Goal: Task Accomplishment & Management: Complete application form

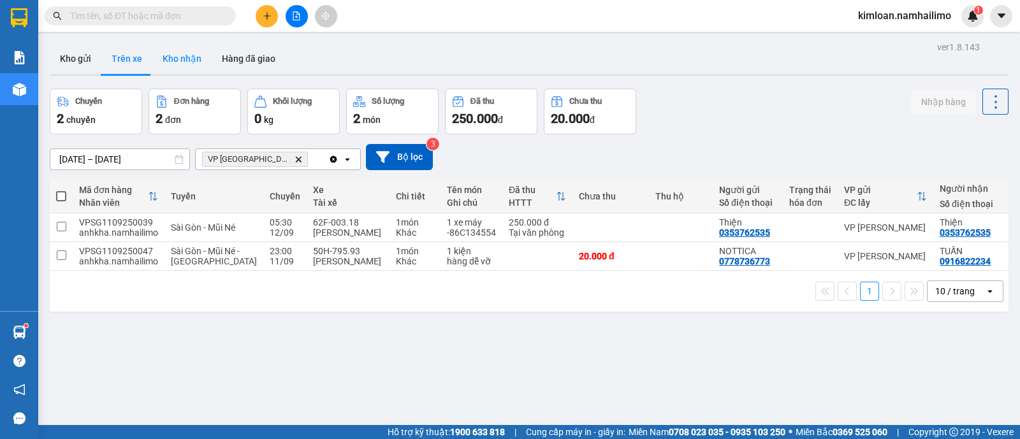
click at [179, 59] on button "Kho nhận" at bounding box center [181, 58] width 59 height 31
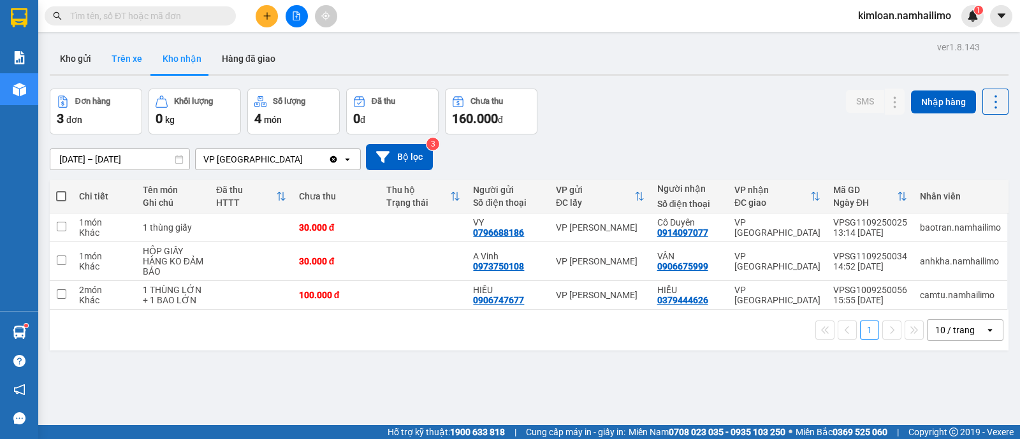
click at [101, 52] on button "Trên xe" at bounding box center [126, 58] width 51 height 31
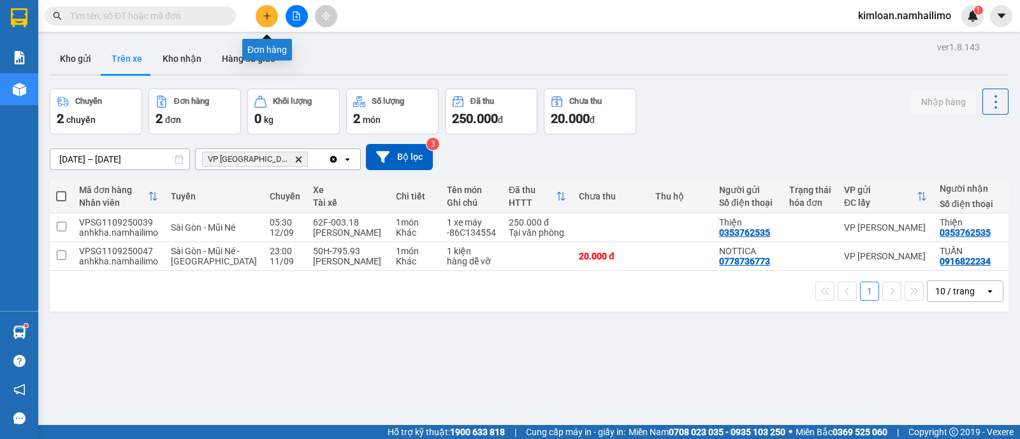
click at [263, 17] on icon "plus" at bounding box center [267, 15] width 9 height 9
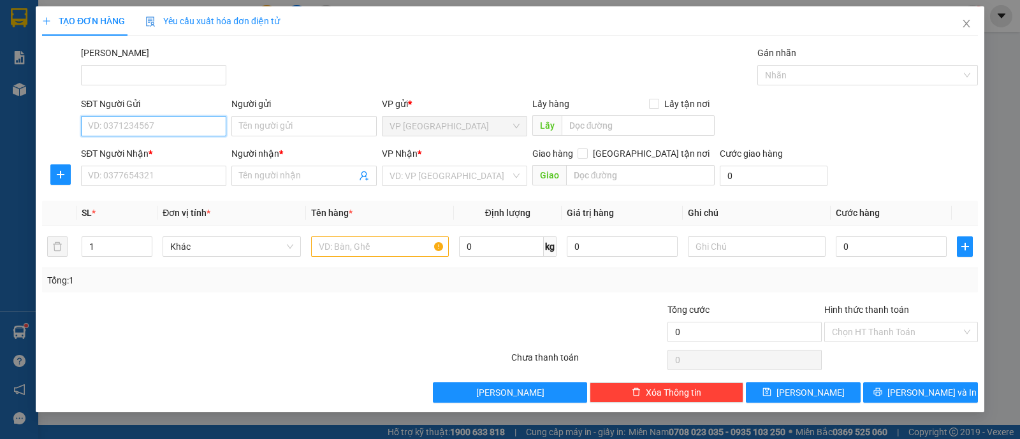
click at [199, 128] on input "SĐT Người Gửi" at bounding box center [153, 126] width 145 height 20
click at [172, 148] on div "0974815077 - LÝ" at bounding box center [154, 151] width 130 height 14
type input "0974815077"
type input "LÝ"
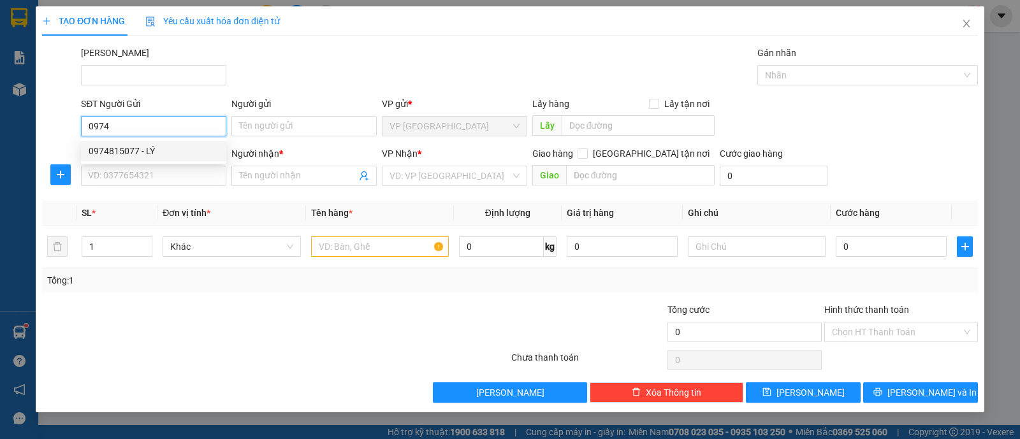
type input "0767230534"
type input "TUYẾT"
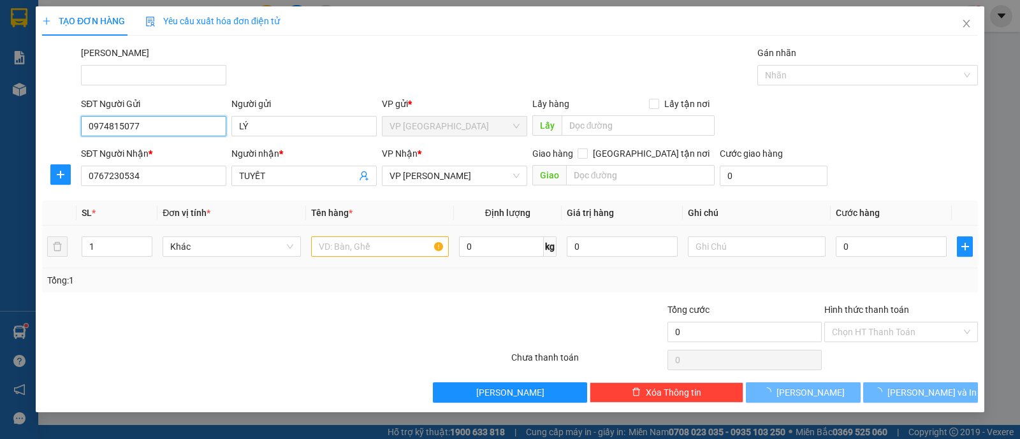
type input "30.000"
type input "0974815077"
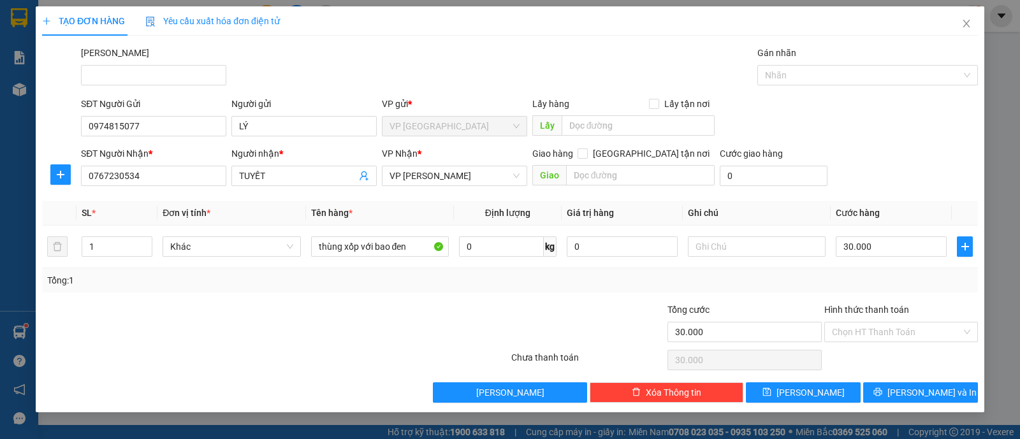
click at [304, 291] on div "Transit Pickup Surcharge Ids Transit Deliver Surcharge Ids Transit Deliver Surc…" at bounding box center [510, 224] width 936 height 357
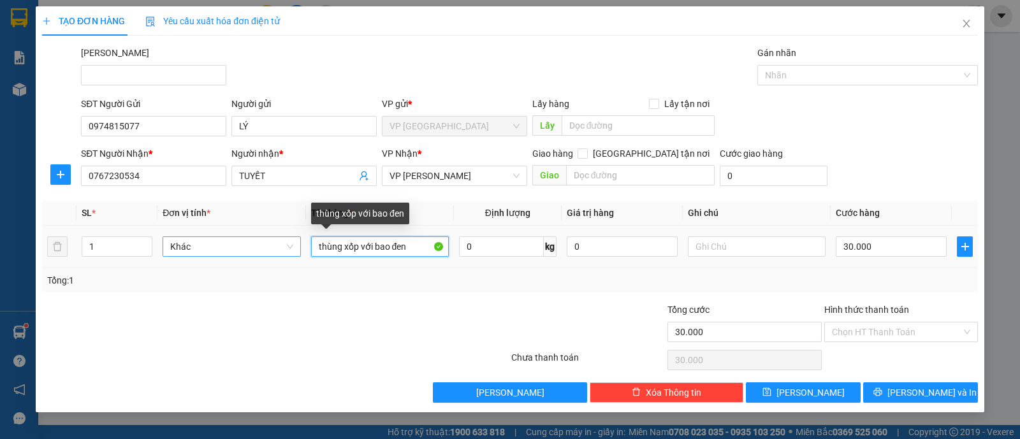
drag, startPoint x: 422, startPoint y: 244, endPoint x: 295, endPoint y: 253, distance: 127.2
click at [295, 253] on tr "1 Khác thùng xốp với bao đen 0 kg 0 30.000" at bounding box center [510, 247] width 936 height 43
click at [295, 253] on div "Khác" at bounding box center [232, 247] width 138 height 20
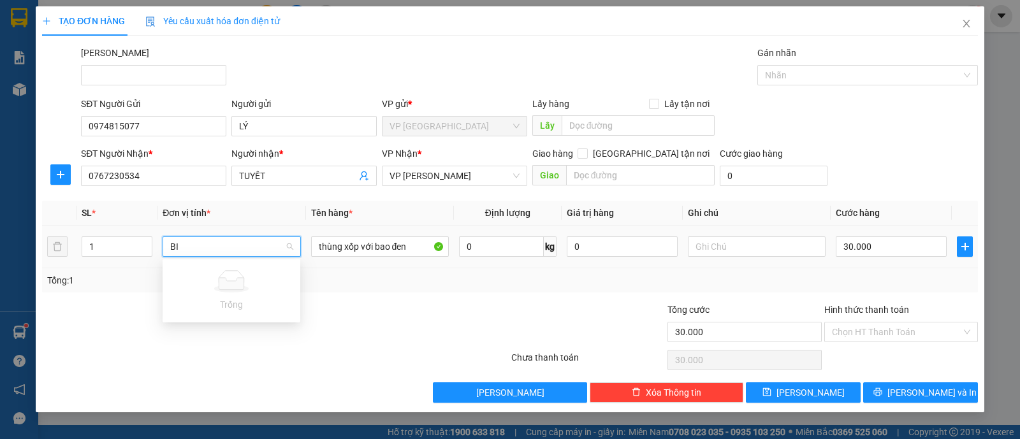
type input "B"
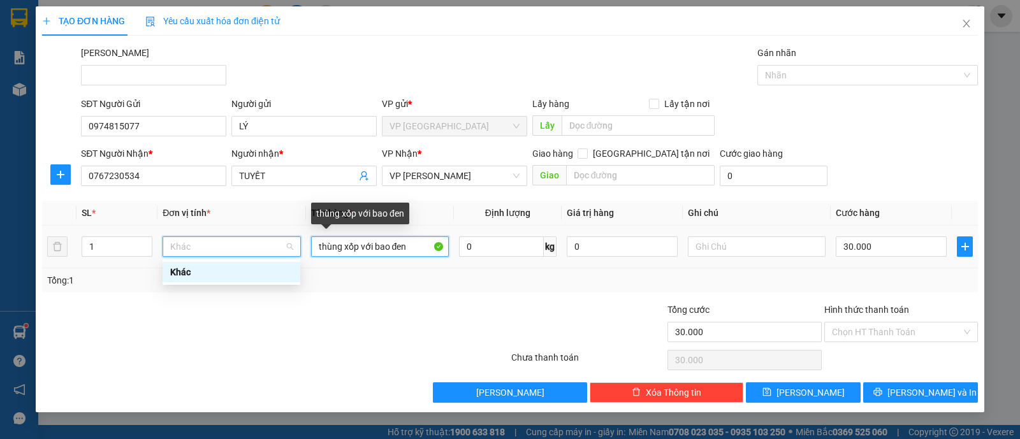
click at [370, 244] on input "thùng xốp với bao đen" at bounding box center [380, 247] width 138 height 20
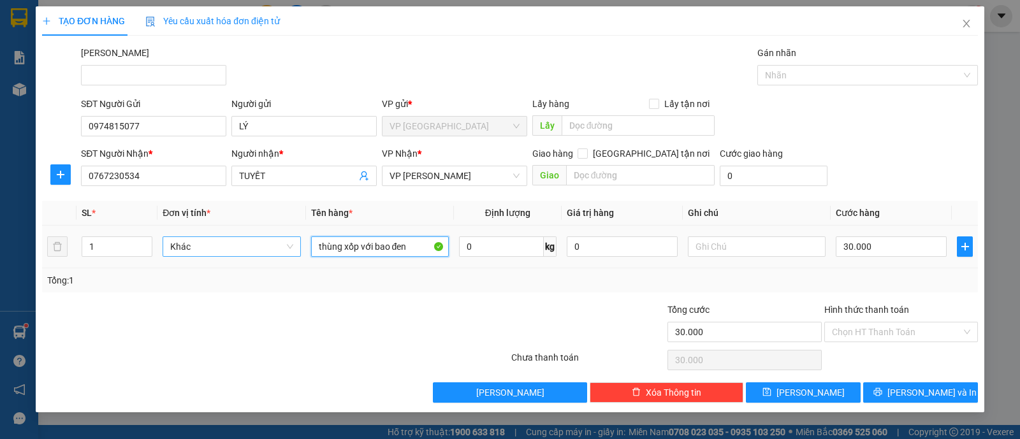
drag, startPoint x: 413, startPoint y: 247, endPoint x: 250, endPoint y: 254, distance: 162.7
click at [250, 254] on tr "1 Khác thùng xốp với bao đen 0 kg 0 30.000" at bounding box center [510, 247] width 936 height 43
type input "BỊCH ĐEN TÉP KHÔ"
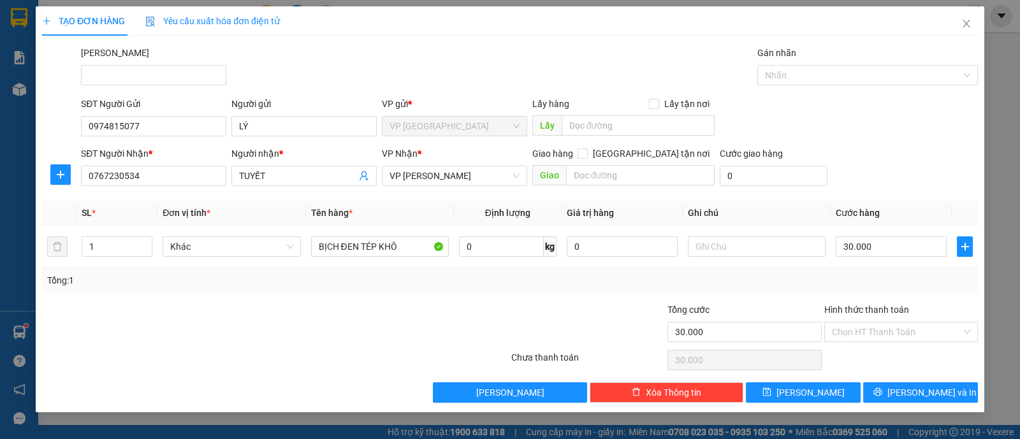
click at [577, 287] on div "Tổng: 1" at bounding box center [510, 280] width 936 height 24
click at [877, 245] on input "30.000" at bounding box center [891, 247] width 111 height 20
type input "0"
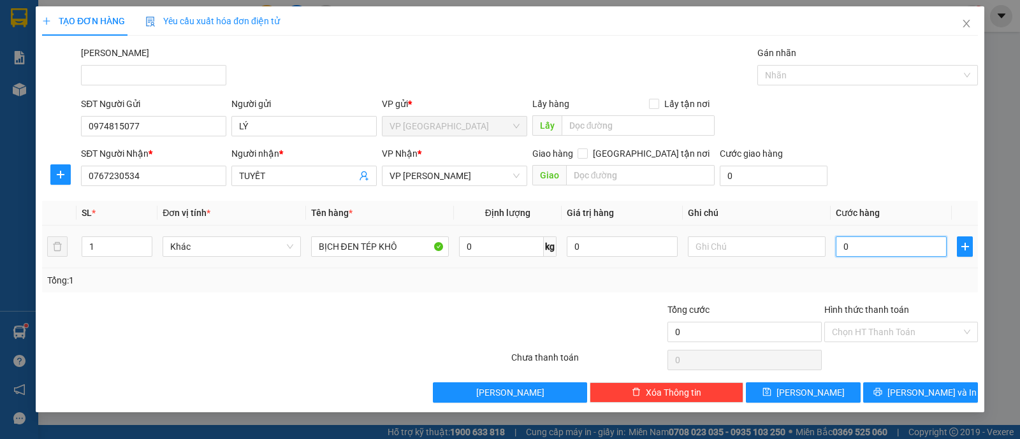
type input "2"
type input "002"
type input "20"
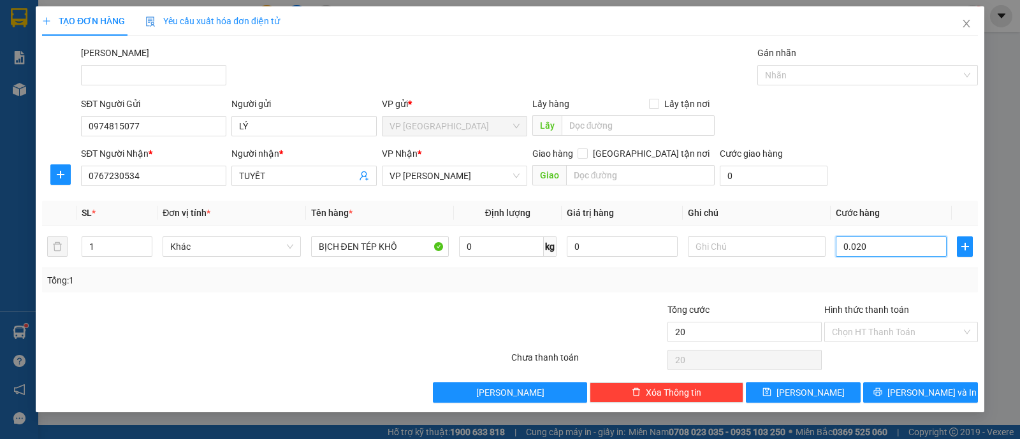
type input "0.020"
type input "20.000"
click at [861, 279] on div "Tổng: 1" at bounding box center [510, 281] width 926 height 14
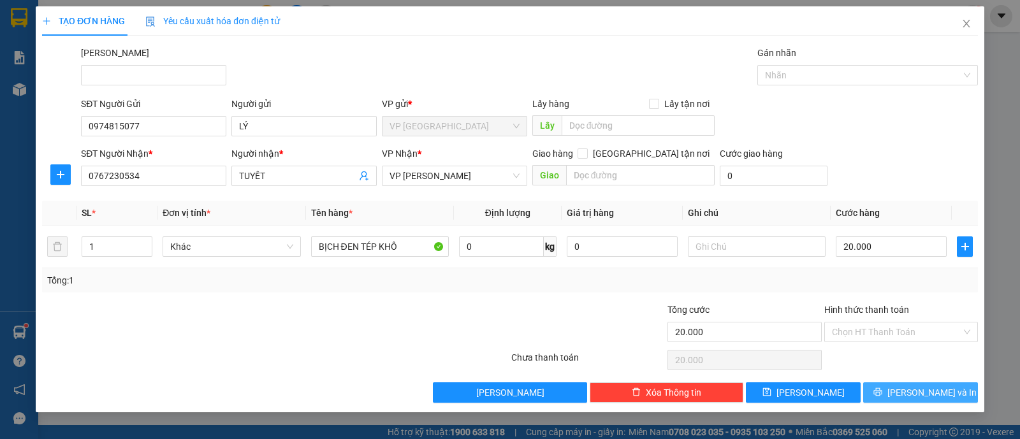
click at [891, 391] on button "[PERSON_NAME] và In" at bounding box center [920, 393] width 115 height 20
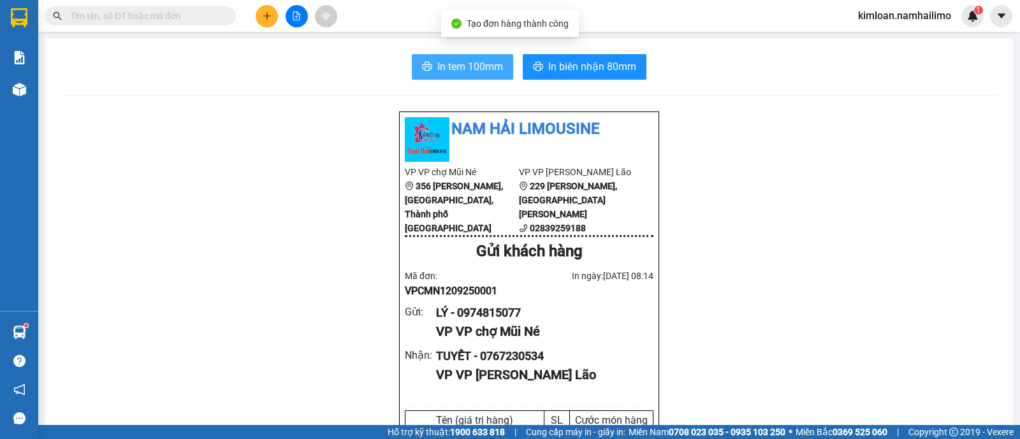
click at [471, 65] on span "In tem 100mm" at bounding box center [470, 67] width 66 height 16
click at [516, 365] on div "TUYẾT - 0767230534" at bounding box center [539, 357] width 207 height 18
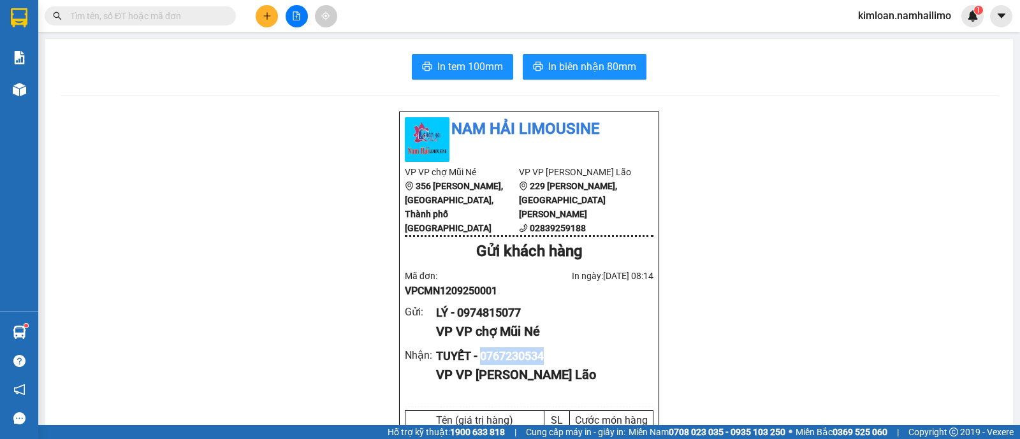
click at [516, 365] on div "TUYẾT - 0767230534" at bounding box center [539, 357] width 207 height 18
copy div "0767230534"
click at [587, 75] on span "In biên nhận 80mm" at bounding box center [592, 67] width 88 height 16
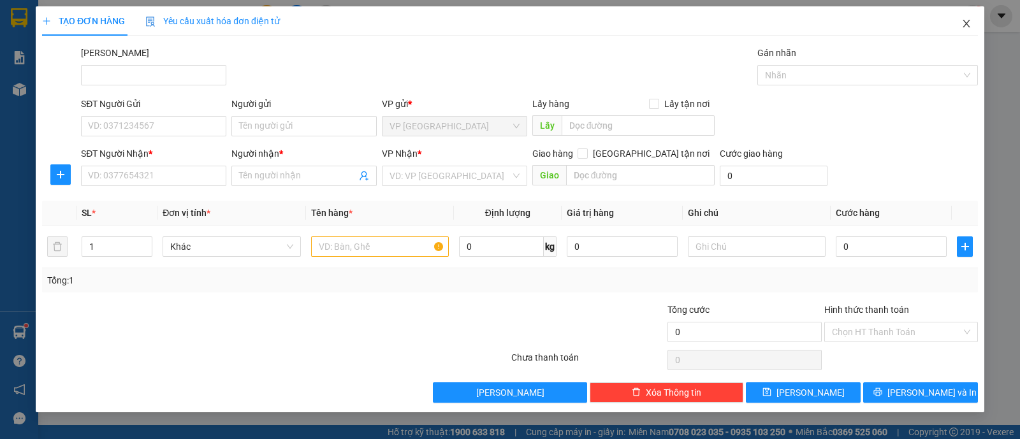
click at [967, 22] on icon "close" at bounding box center [967, 23] width 10 height 10
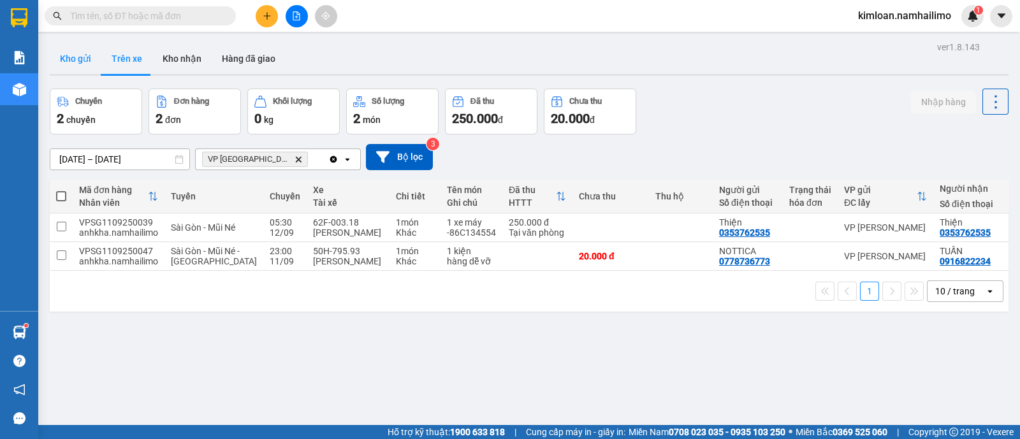
click at [75, 59] on button "Kho gửi" at bounding box center [76, 58] width 52 height 31
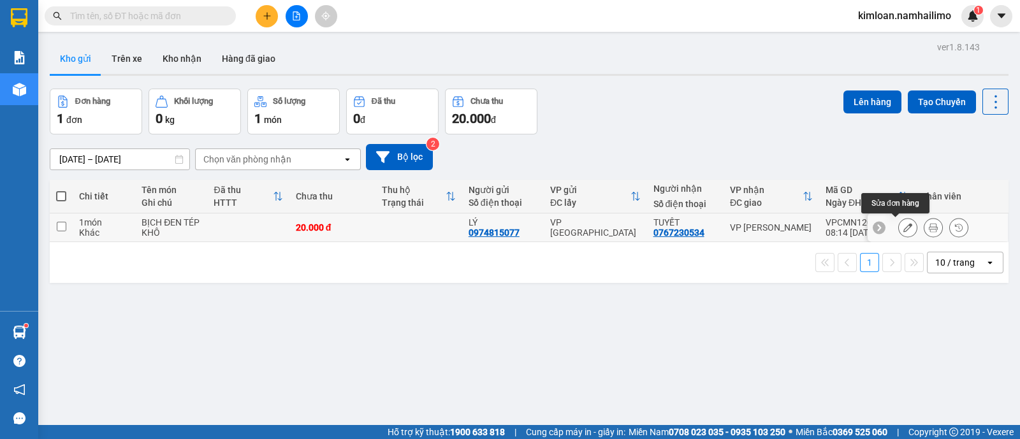
click at [904, 226] on icon at bounding box center [908, 227] width 9 height 9
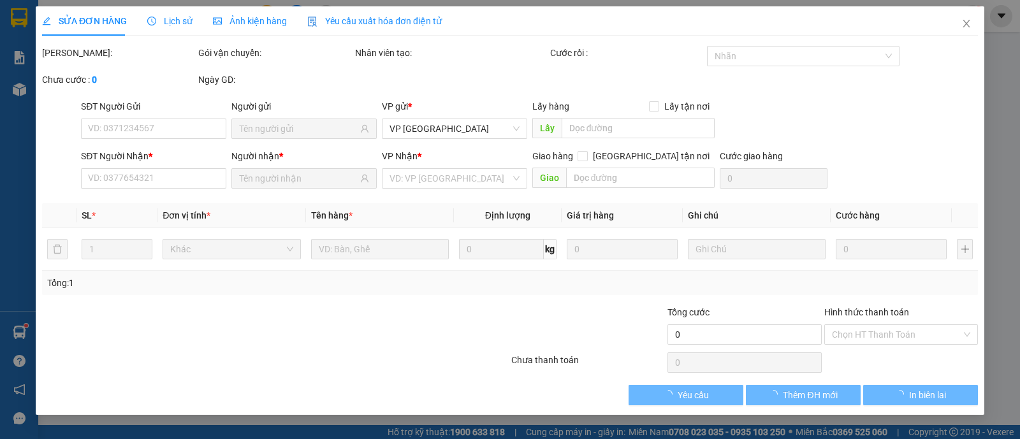
type input "0974815077"
type input "0767230534"
type input "20.000"
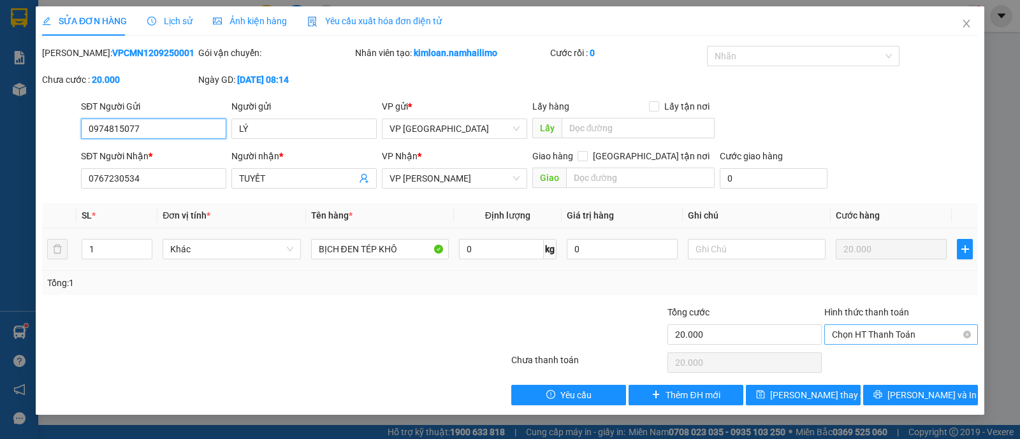
click at [870, 329] on span "Chọn HT Thanh Toán" at bounding box center [901, 334] width 138 height 19
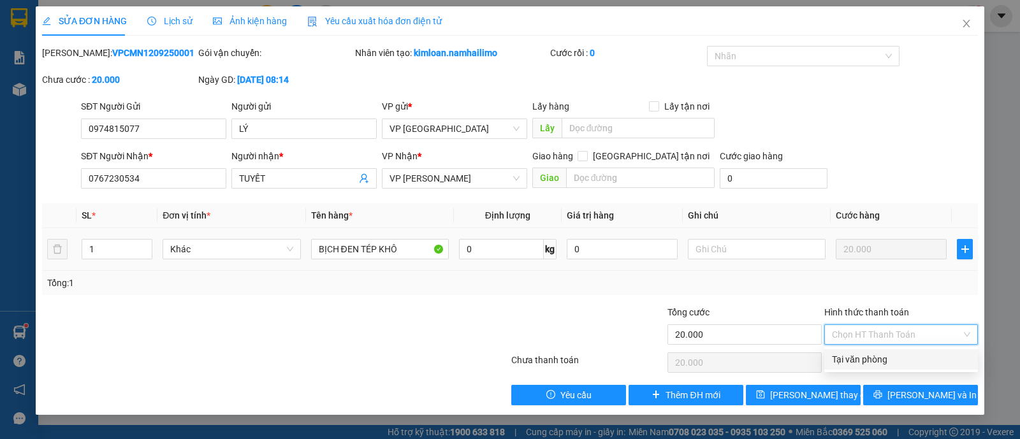
click at [865, 355] on div "Tại văn phòng" at bounding box center [901, 360] width 138 height 14
type input "0"
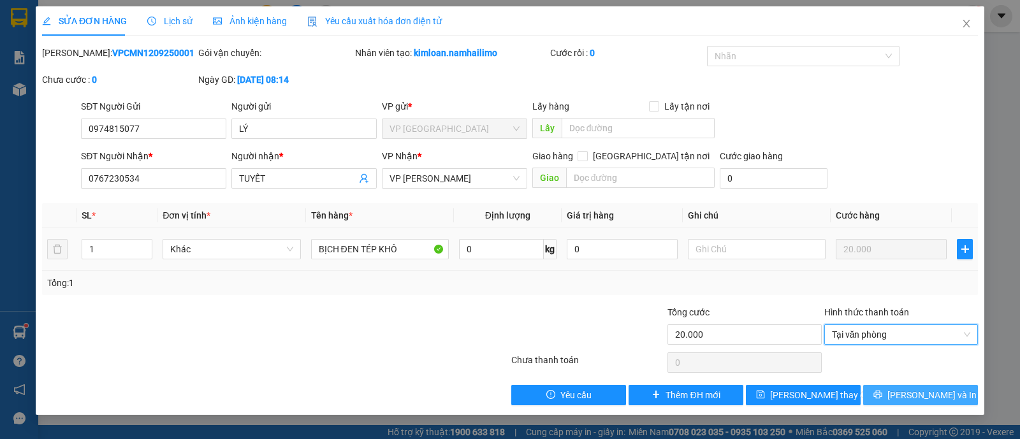
click at [921, 395] on span "[PERSON_NAME] và In" at bounding box center [932, 395] width 89 height 14
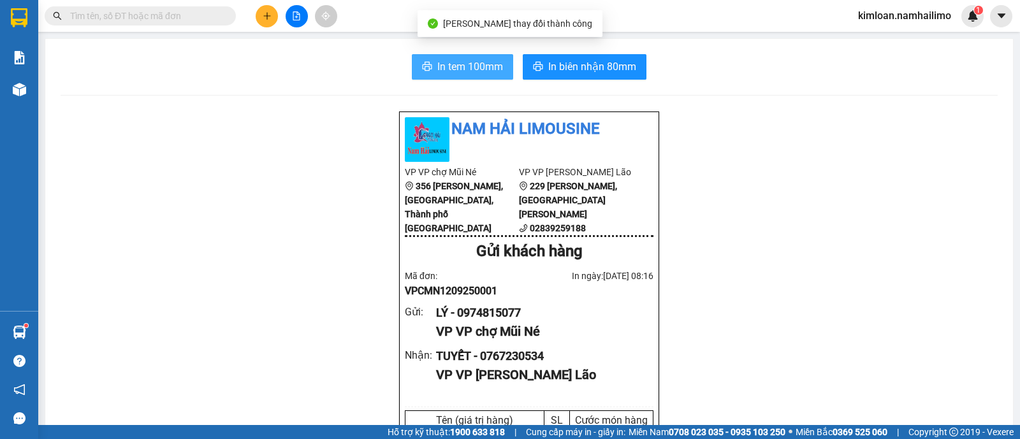
click at [471, 59] on span "In tem 100mm" at bounding box center [470, 67] width 66 height 16
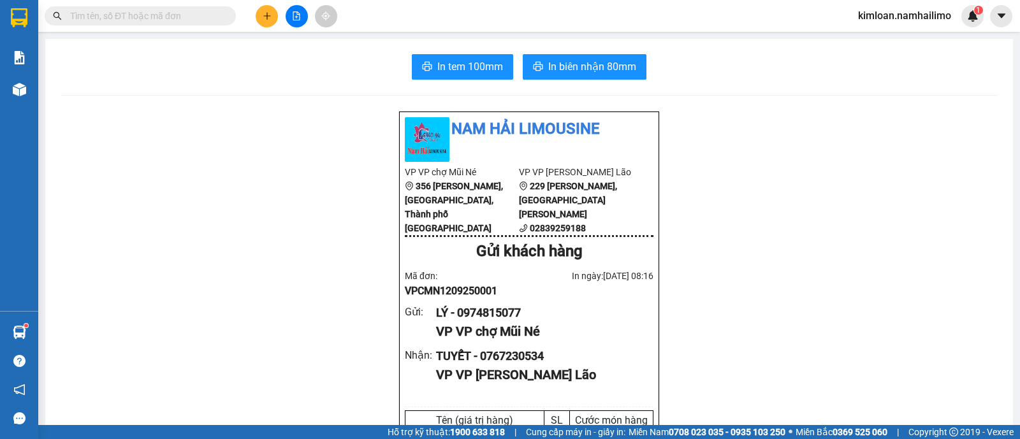
click at [497, 363] on div "TUYẾT - 0767230534" at bounding box center [539, 357] width 207 height 18
copy div "0767230534"
click at [580, 64] on span "In biên nhận 80mm" at bounding box center [592, 67] width 88 height 16
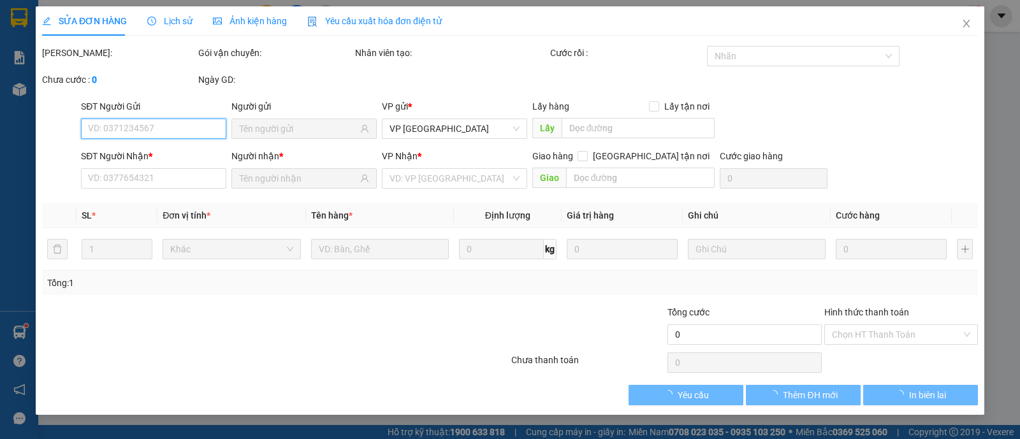
type input "0974815077"
type input "0767230534"
type input "20.000"
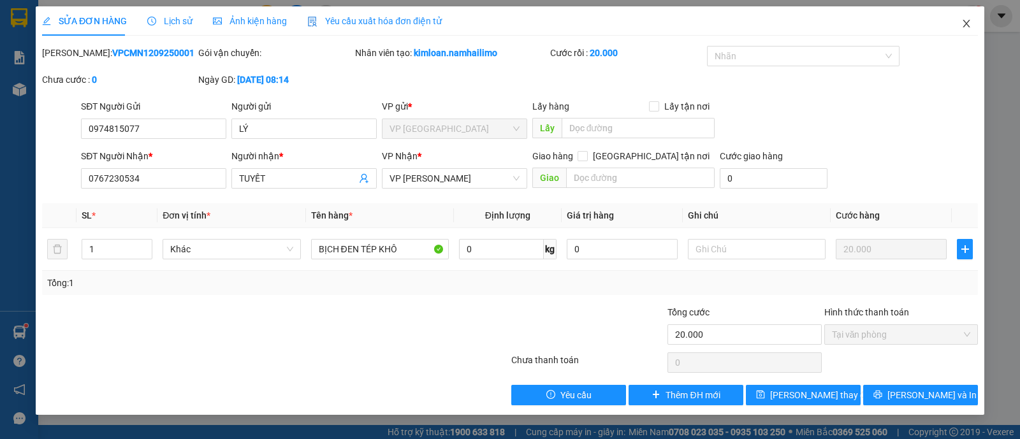
click at [970, 27] on icon "close" at bounding box center [967, 23] width 10 height 10
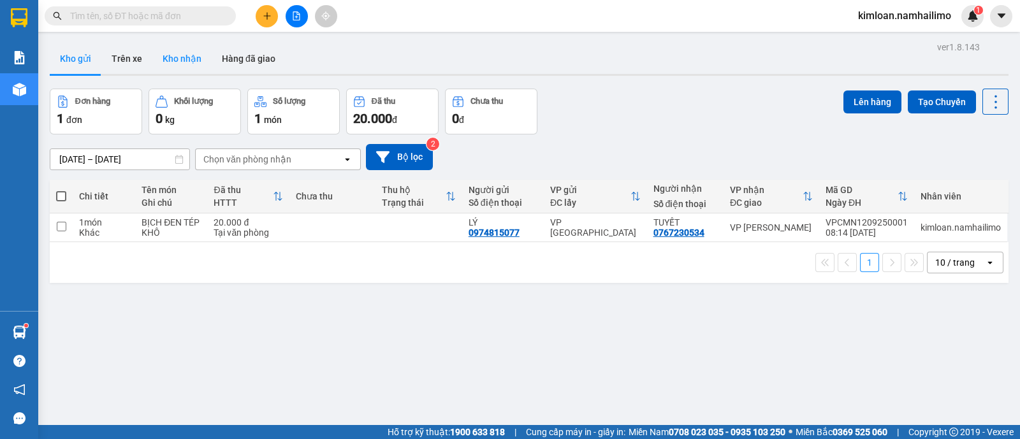
click at [182, 48] on button "Kho nhận" at bounding box center [181, 58] width 59 height 31
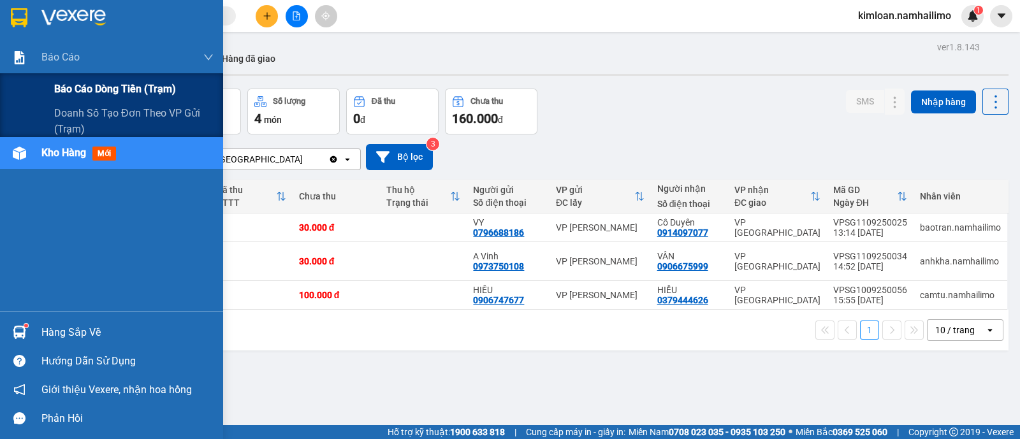
click at [69, 81] on span "Báo cáo dòng tiền (trạm)" at bounding box center [115, 89] width 122 height 16
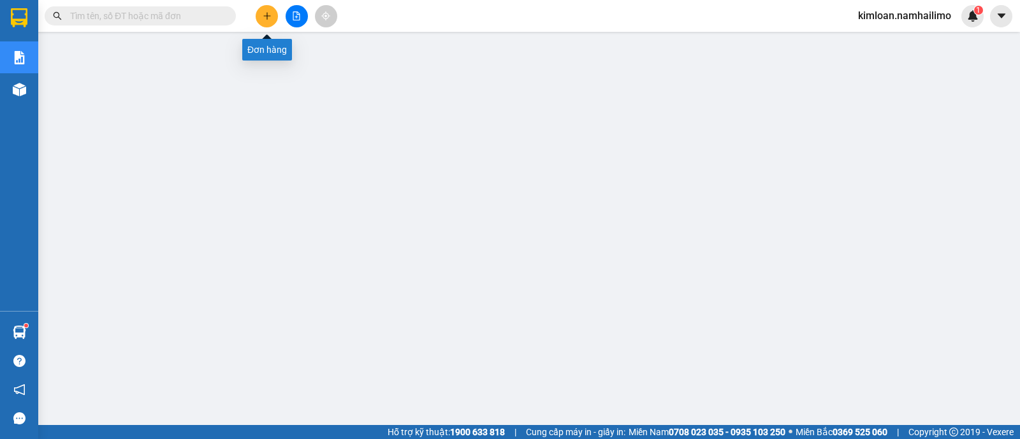
click at [267, 12] on icon "plus" at bounding box center [267, 15] width 1 height 7
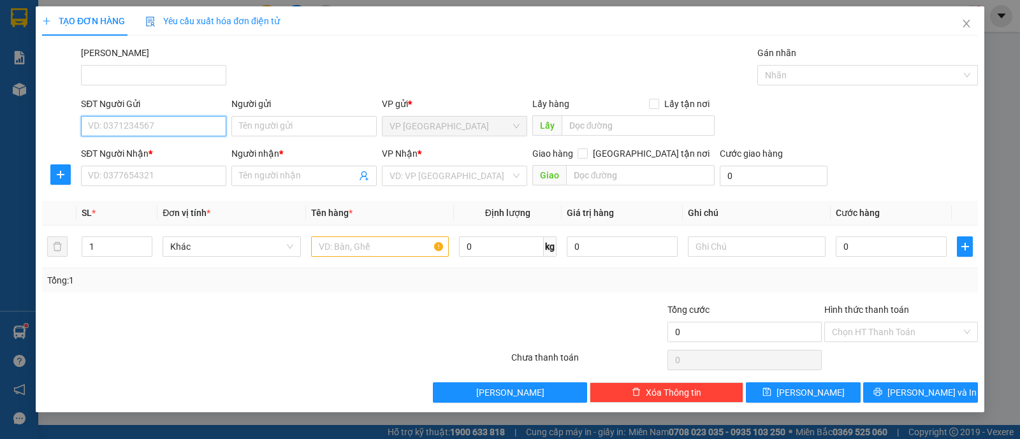
click at [163, 129] on input "SĐT Người Gửi" at bounding box center [153, 126] width 145 height 20
click at [166, 157] on div "0976432367 - PHƯỢNG" at bounding box center [154, 151] width 130 height 14
type input "0976432367"
type input "PHƯỢNG"
type input "0366973985"
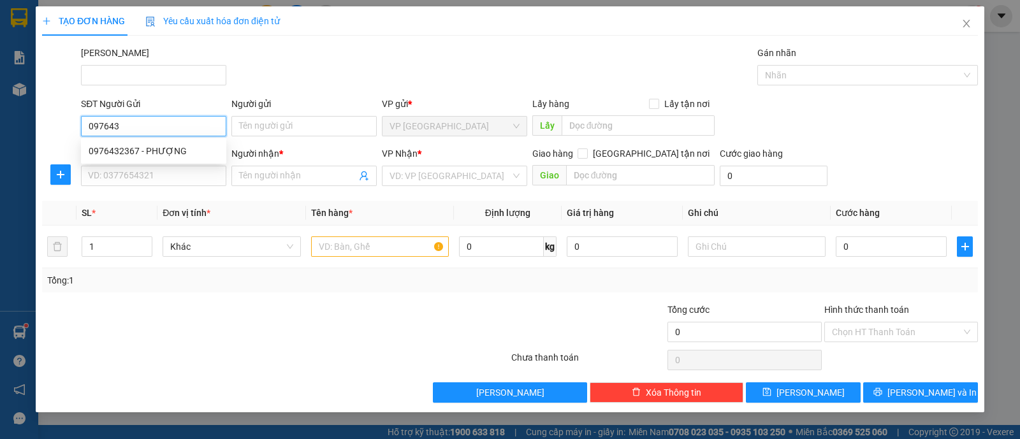
type input "NGÂN"
type input "50.000"
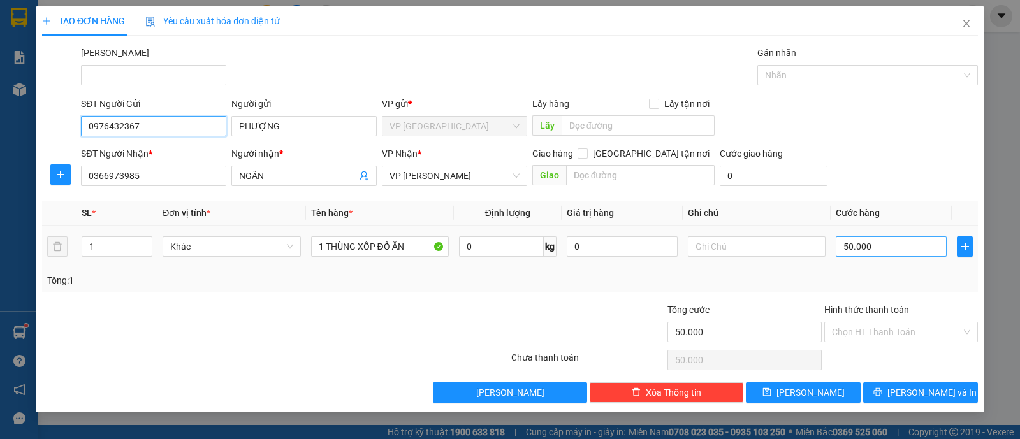
type input "0976432367"
click at [902, 247] on input "50.000" at bounding box center [891, 247] width 111 height 20
type input "0"
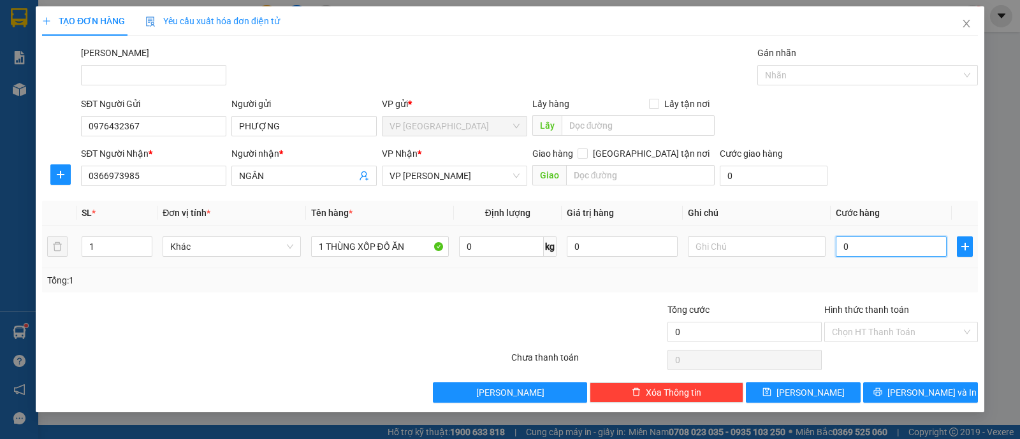
type input "8"
type input "008"
type input "80"
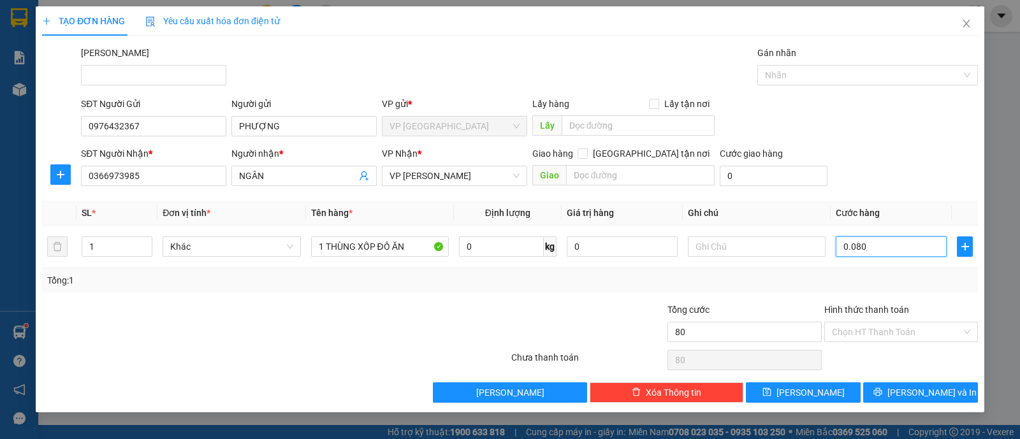
type input "0.080"
type input "80.000"
click at [818, 270] on div "Tổng: 1" at bounding box center [510, 280] width 936 height 24
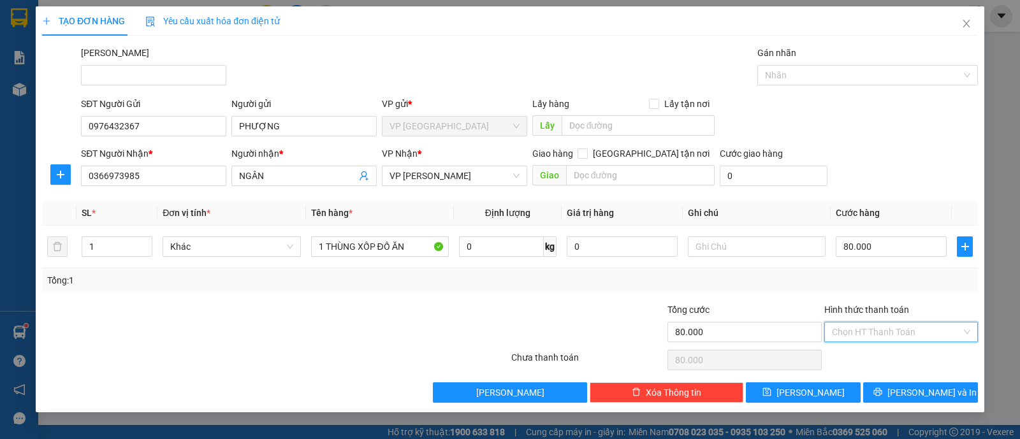
click at [914, 326] on input "Hình thức thanh toán" at bounding box center [896, 332] width 129 height 19
click at [888, 356] on div "Tại văn phòng" at bounding box center [901, 357] width 138 height 14
type input "0"
click at [598, 298] on div "Transit Pickup Surcharge Ids Transit Deliver Surcharge Ids Transit Deliver Surc…" at bounding box center [510, 224] width 936 height 357
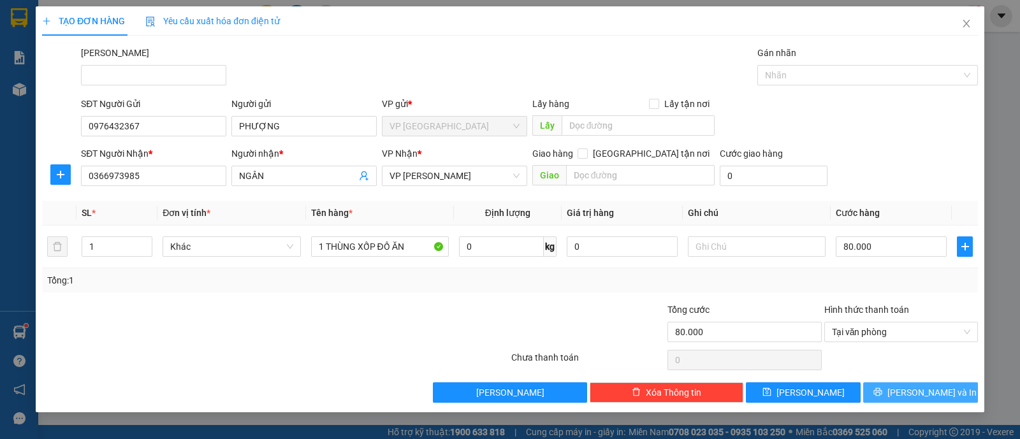
click at [938, 395] on span "[PERSON_NAME] và In" at bounding box center [932, 393] width 89 height 14
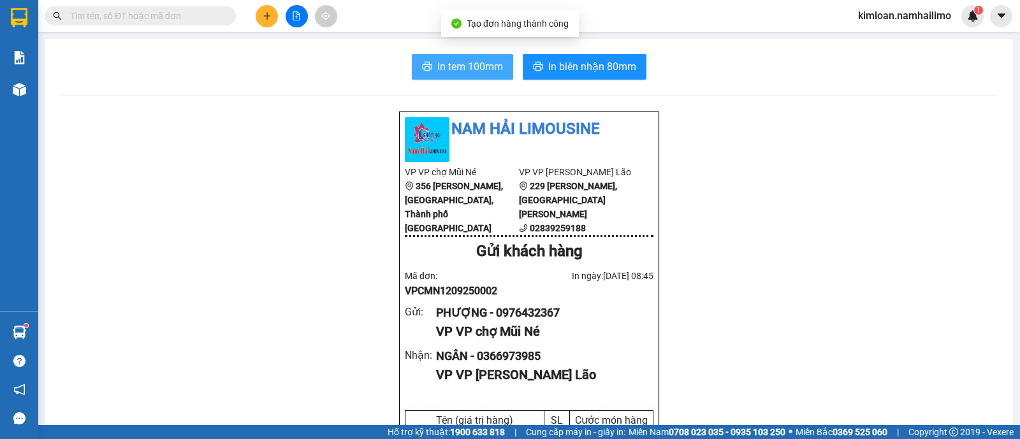
click at [484, 62] on span "In tem 100mm" at bounding box center [470, 67] width 66 height 16
click at [523, 322] on div "PHƯỢNG - 0976432367" at bounding box center [539, 313] width 207 height 18
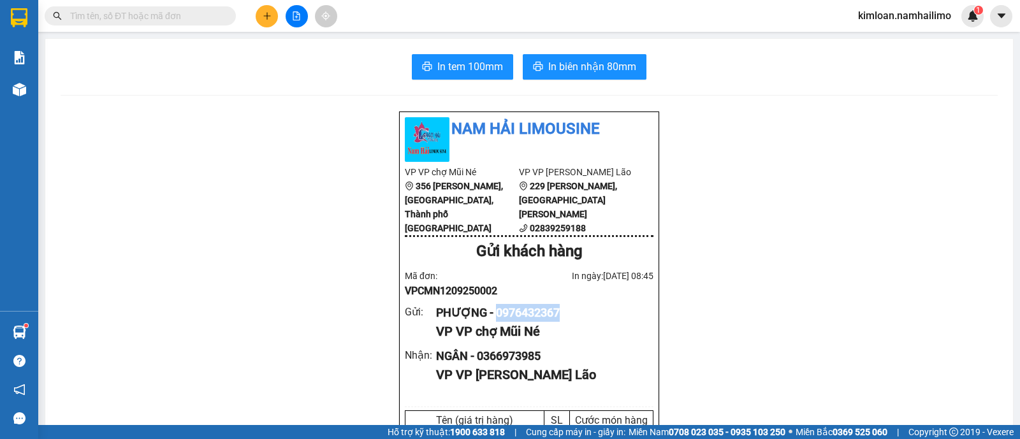
click at [523, 322] on div "PHƯỢNG - 0976432367" at bounding box center [539, 313] width 207 height 18
copy div "0976432367"
click at [581, 68] on span "In biên nhận 80mm" at bounding box center [592, 67] width 88 height 16
click at [526, 378] on div "VP VP [PERSON_NAME] Lão" at bounding box center [539, 375] width 207 height 20
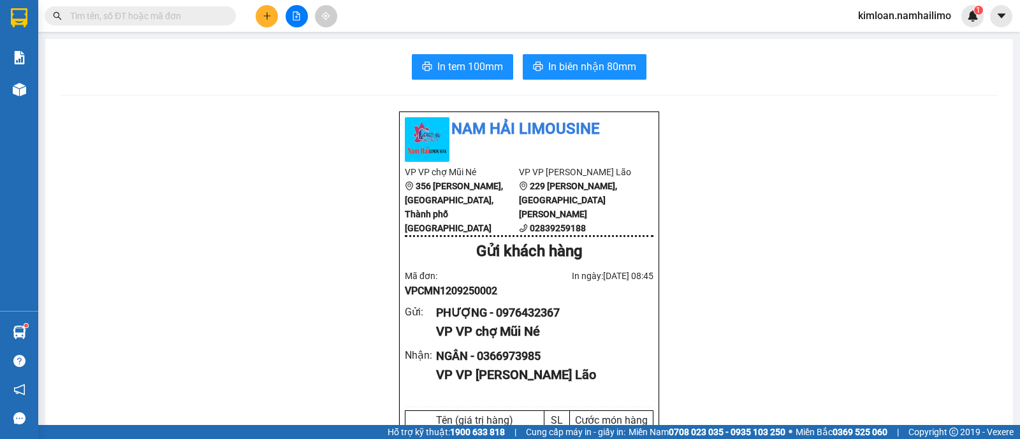
click at [531, 365] on div "NGÂN - 0366973985" at bounding box center [539, 357] width 207 height 18
copy div "0366973985"
click at [594, 55] on button "In biên nhận 80mm" at bounding box center [585, 67] width 124 height 26
click at [184, 11] on input "text" at bounding box center [145, 16] width 150 height 14
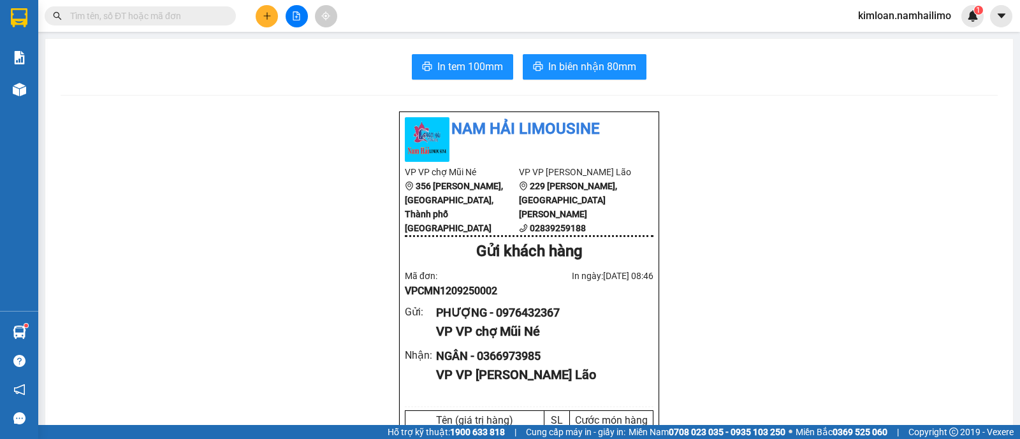
paste input "VPSG1109250042"
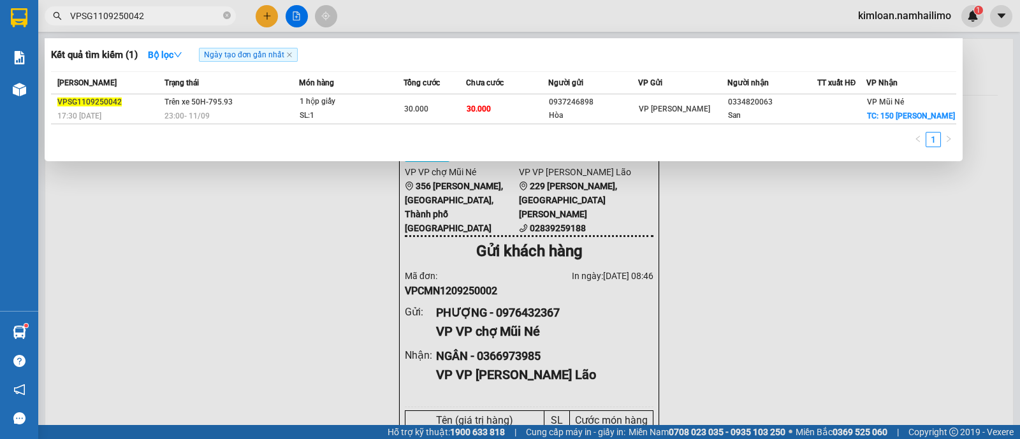
type input "VPSG1109250042"
click at [488, 233] on div at bounding box center [510, 219] width 1020 height 439
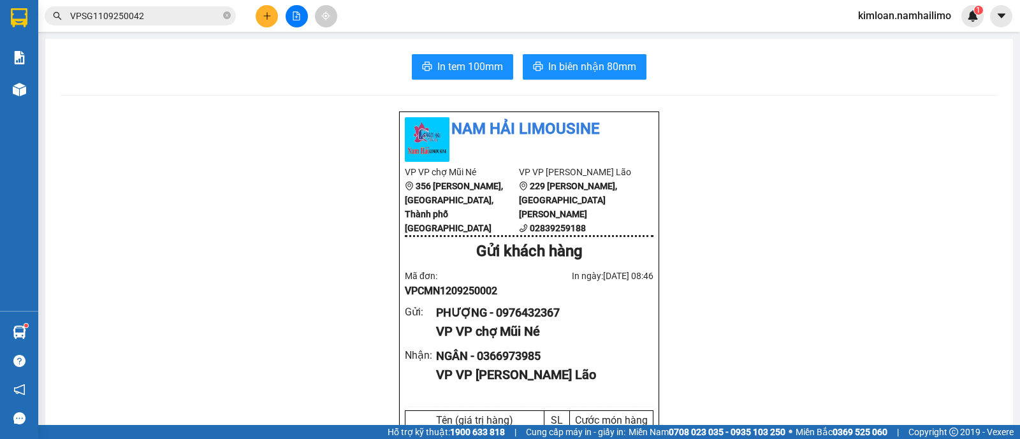
click at [150, 10] on input "VPSG1109250042" at bounding box center [145, 16] width 150 height 14
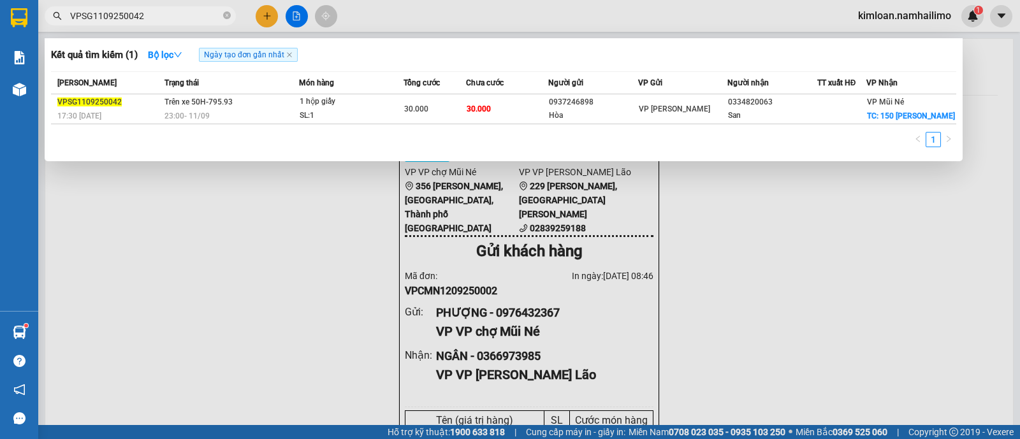
click at [785, 368] on div at bounding box center [510, 219] width 1020 height 439
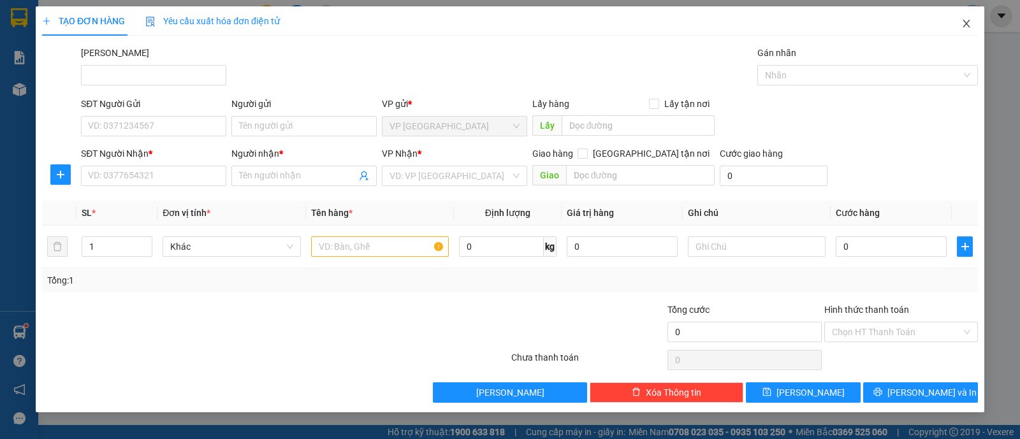
click at [970, 24] on span "Close" at bounding box center [967, 24] width 36 height 36
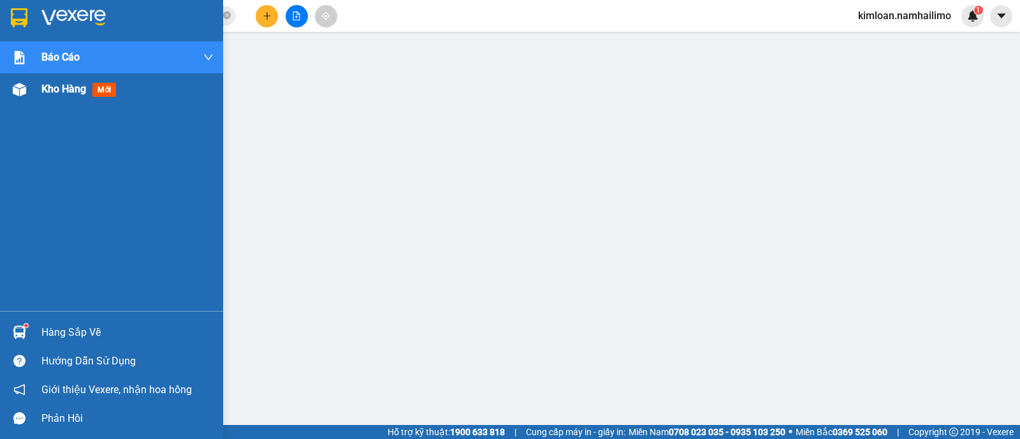
click at [39, 94] on div "Kho hàng mới" at bounding box center [111, 89] width 223 height 32
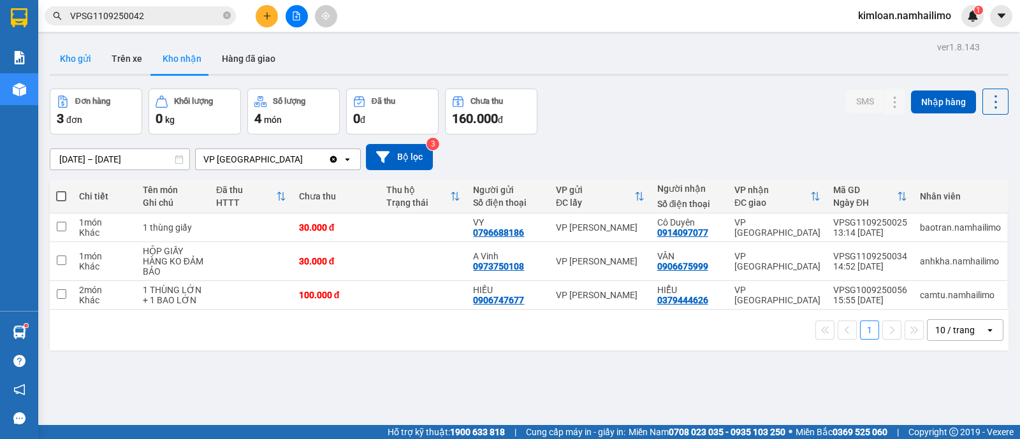
click at [60, 54] on button "Kho gửi" at bounding box center [76, 58] width 52 height 31
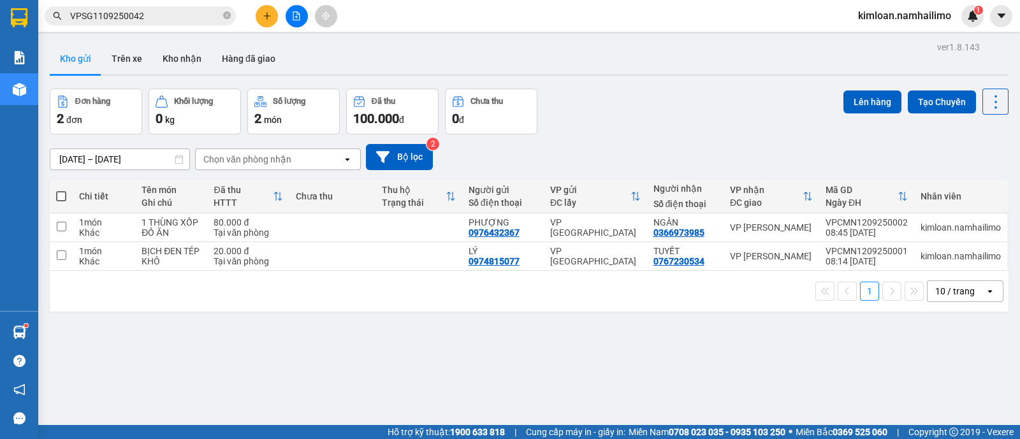
click at [62, 200] on span at bounding box center [61, 196] width 10 height 10
click at [61, 190] on input "checkbox" at bounding box center [61, 190] width 0 height 0
checkbox input "true"
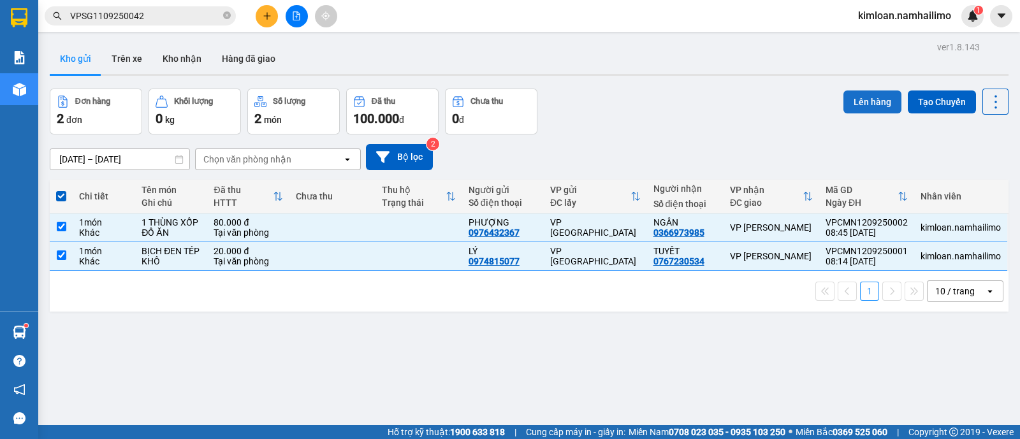
click at [867, 98] on button "Lên hàng" at bounding box center [873, 102] width 58 height 23
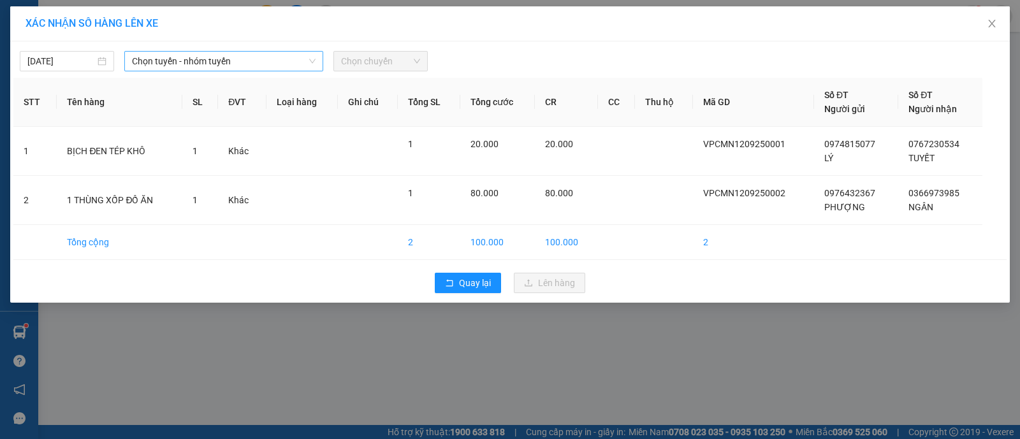
click at [318, 64] on div "Chọn tuyến - nhóm tuyến" at bounding box center [223, 61] width 199 height 20
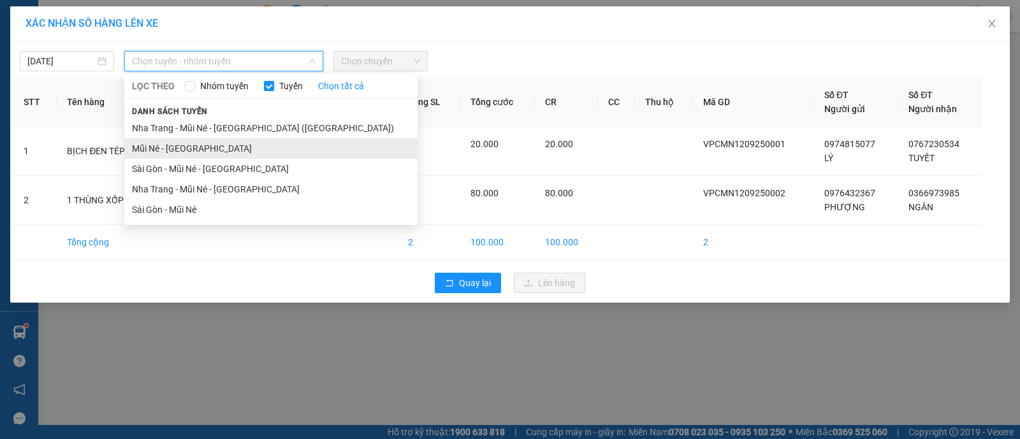
click at [245, 143] on li "Mũi Né - [GEOGRAPHIC_DATA]" at bounding box center [270, 148] width 293 height 20
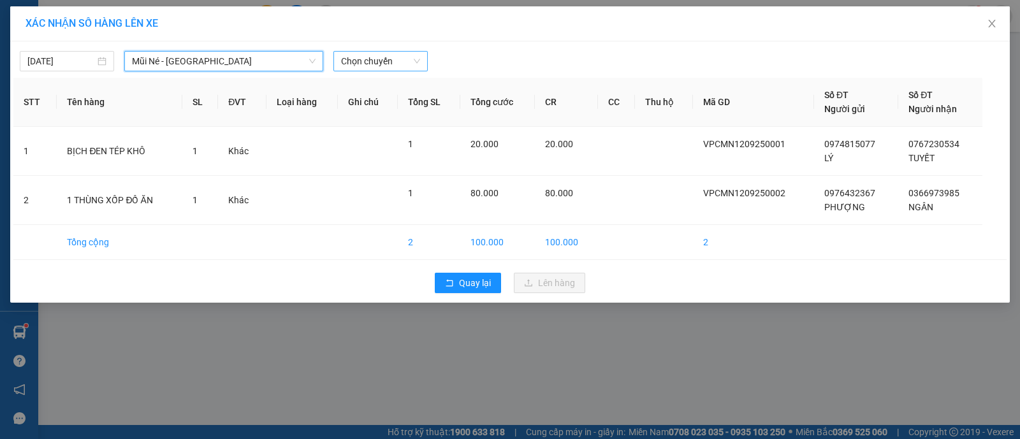
click at [344, 62] on span "Chọn chuyến" at bounding box center [380, 61] width 79 height 19
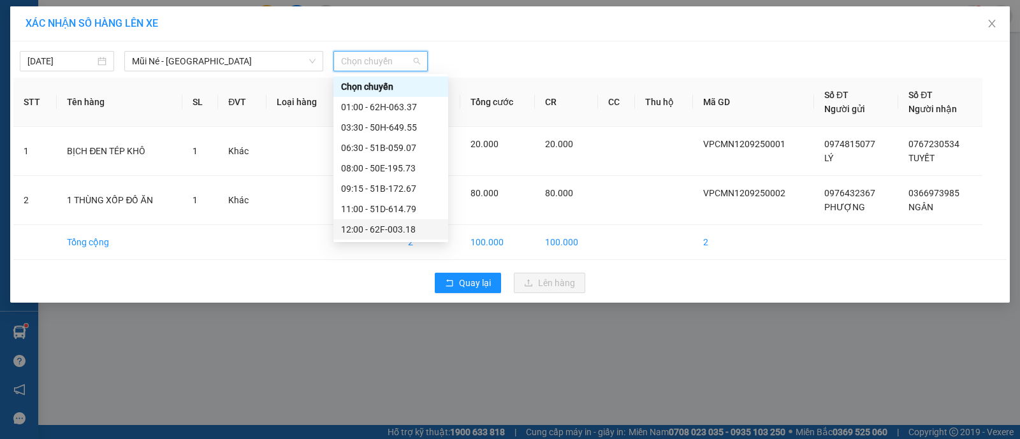
drag, startPoint x: 360, startPoint y: 173, endPoint x: 379, endPoint y: 299, distance: 127.8
click at [379, 299] on body "Kết quả tìm kiếm ( 1 ) Bộ lọc Ngày tạo đơn gần nhất Mã ĐH Trạng thái Món hàng T…" at bounding box center [510, 219] width 1020 height 439
click at [376, 186] on div "09:15 - 51B-172.67" at bounding box center [390, 189] width 99 height 14
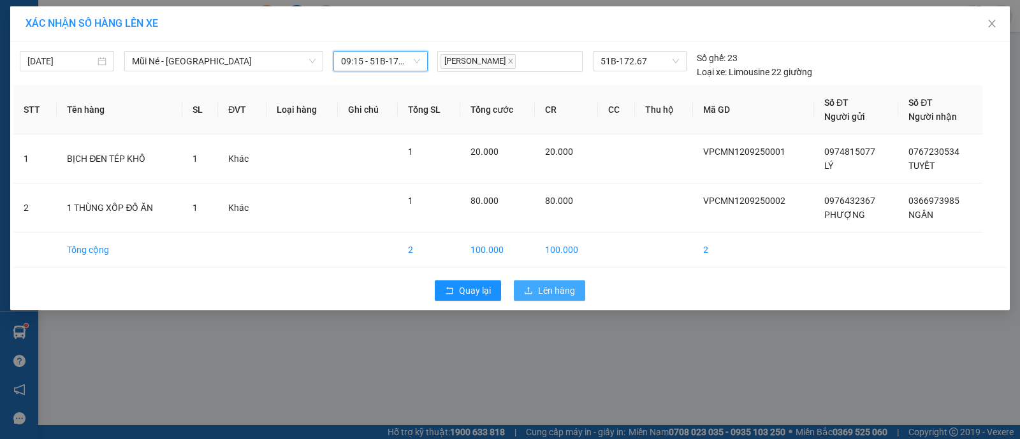
click at [555, 288] on span "Lên hàng" at bounding box center [556, 291] width 37 height 14
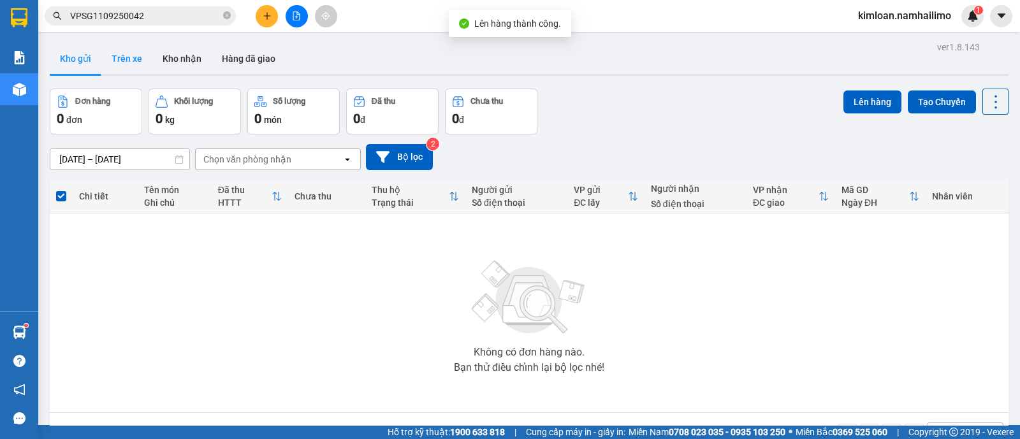
click at [124, 50] on button "Trên xe" at bounding box center [126, 58] width 51 height 31
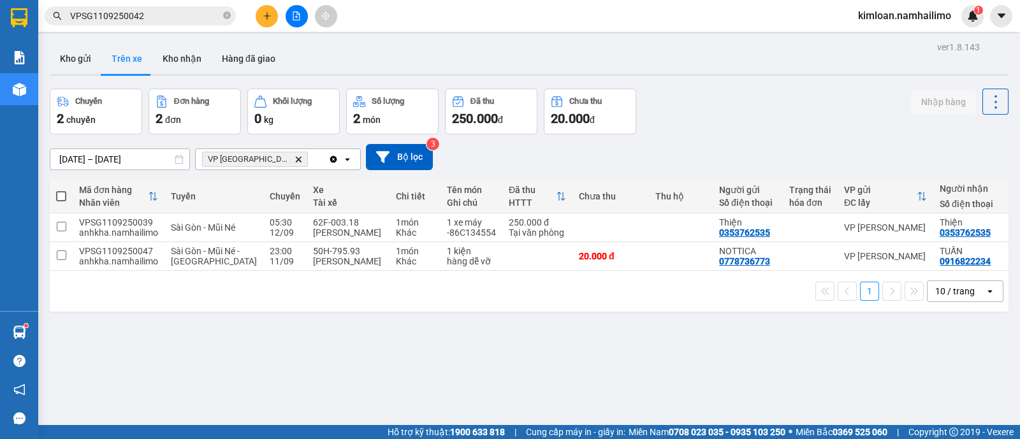
click at [498, 367] on div "ver 1.8.143 Kho gửi Trên xe Kho nhận Hàng đã giao Chuyến 2 chuyến Đơn hàng 2 đơ…" at bounding box center [529, 257] width 969 height 439
click at [57, 55] on button "Kho gửi" at bounding box center [76, 58] width 52 height 31
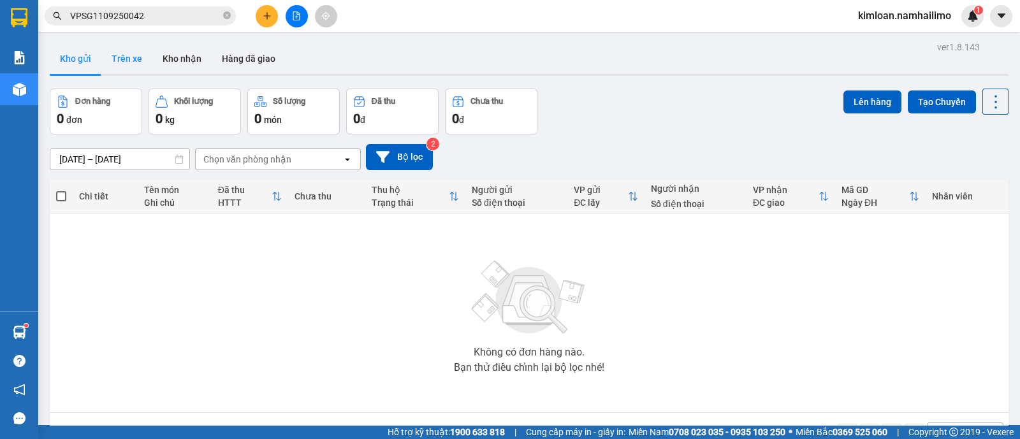
click at [134, 66] on button "Trên xe" at bounding box center [126, 58] width 51 height 31
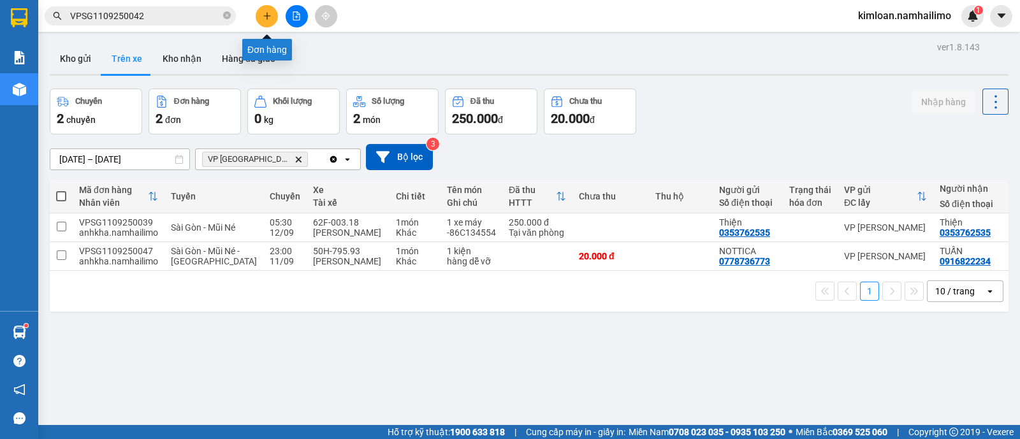
click at [267, 11] on button at bounding box center [267, 16] width 22 height 22
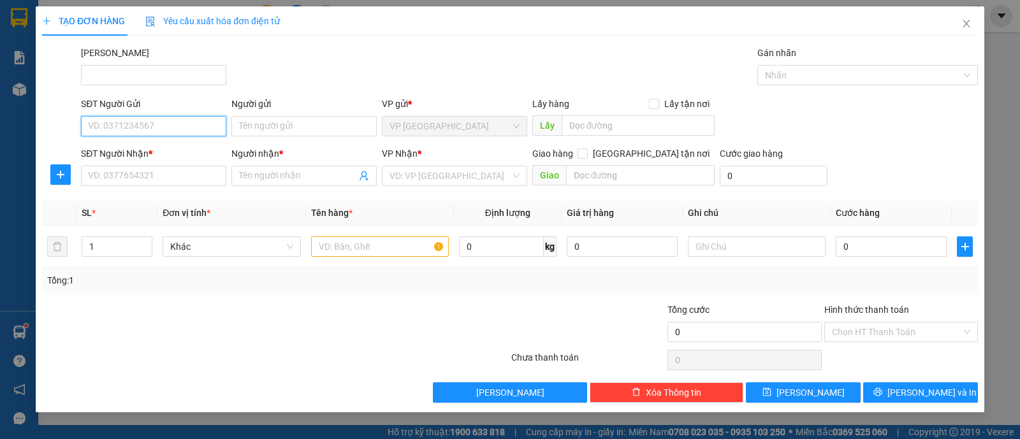
click at [204, 124] on input "SĐT Người Gửi" at bounding box center [153, 126] width 145 height 20
click at [349, 57] on div "[PERSON_NAME]" at bounding box center [529, 68] width 902 height 45
click at [147, 125] on input "SĐT Người Gửi" at bounding box center [153, 126] width 145 height 20
type input "0336579529"
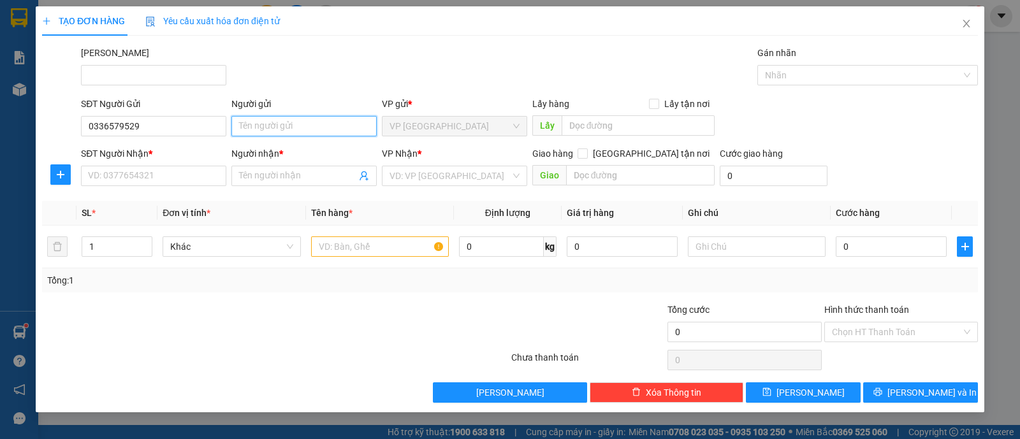
click at [279, 133] on input "Người gửi" at bounding box center [303, 126] width 145 height 20
type input "C"
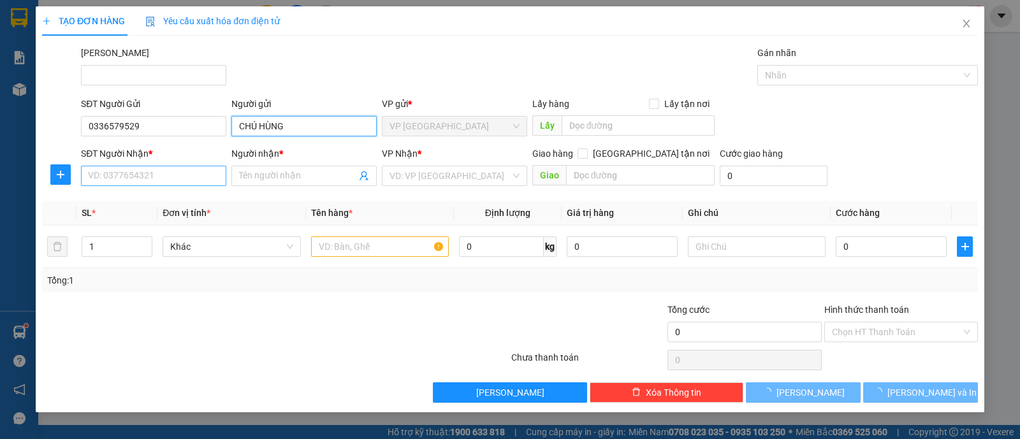
type input "CHÚ HÙNG"
click at [198, 176] on input "SĐT Người Nhận *" at bounding box center [153, 176] width 145 height 20
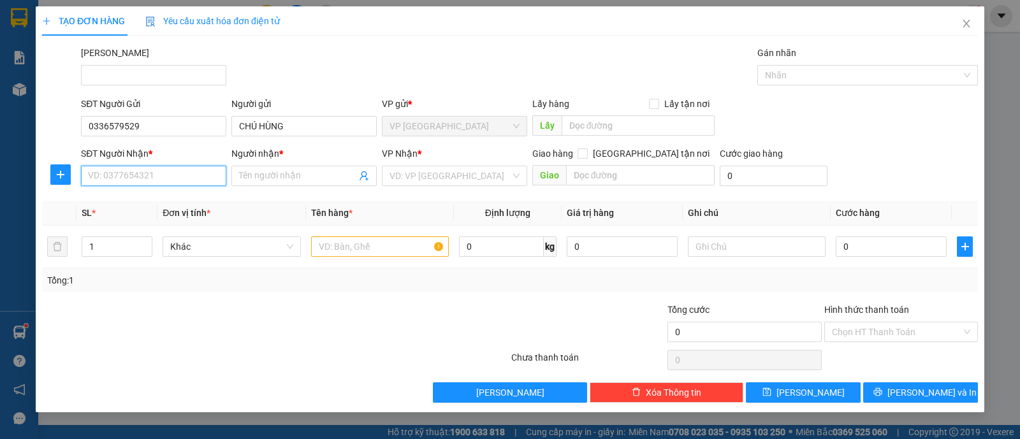
click at [198, 176] on input "SĐT Người Nhận *" at bounding box center [153, 176] width 145 height 20
type input "0902463502"
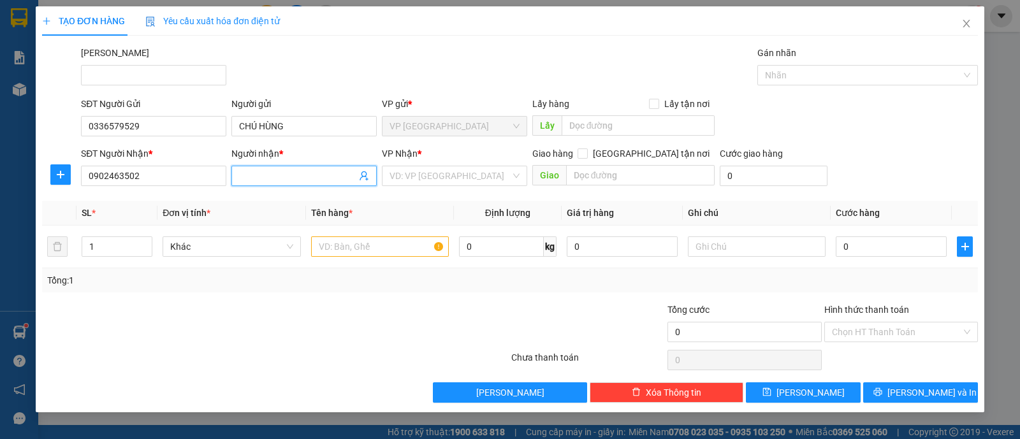
click at [248, 170] on input "Người nhận *" at bounding box center [297, 176] width 117 height 14
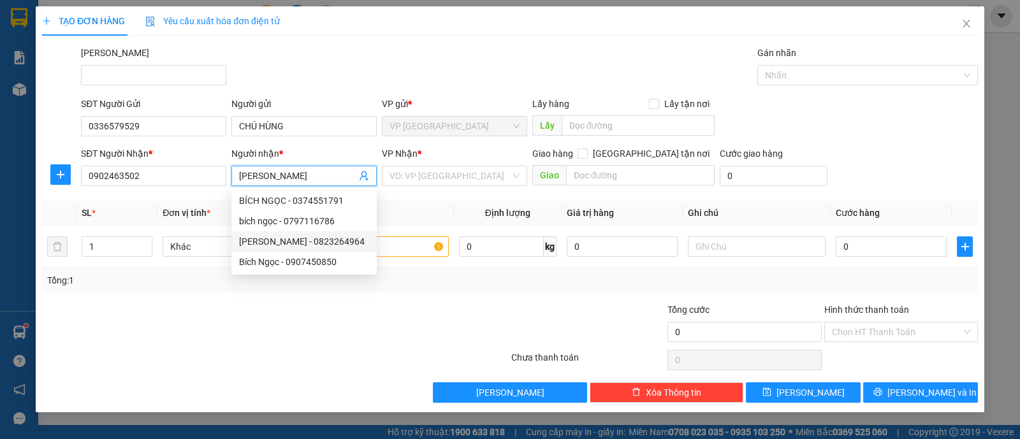
type input "[PERSON_NAME]"
click at [432, 288] on div "Tổng: 1" at bounding box center [510, 280] width 936 height 24
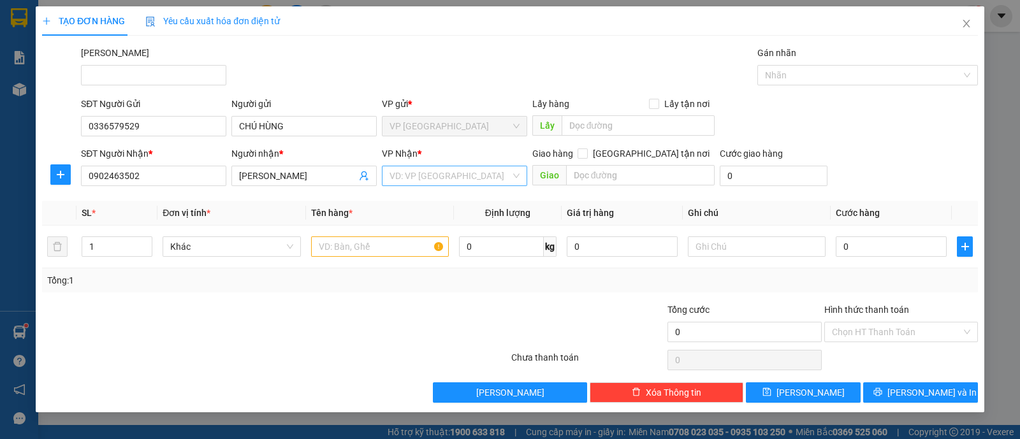
click at [422, 173] on input "search" at bounding box center [450, 175] width 121 height 19
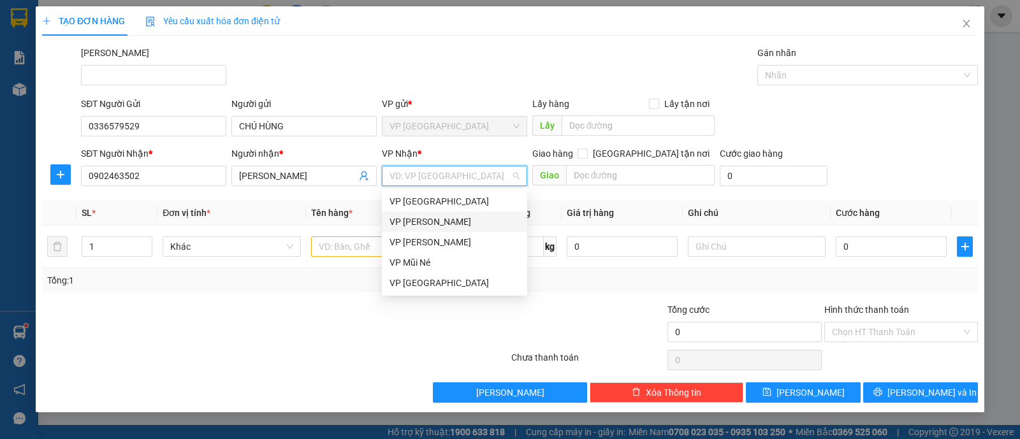
click at [437, 217] on div "VP [PERSON_NAME]" at bounding box center [455, 222] width 130 height 14
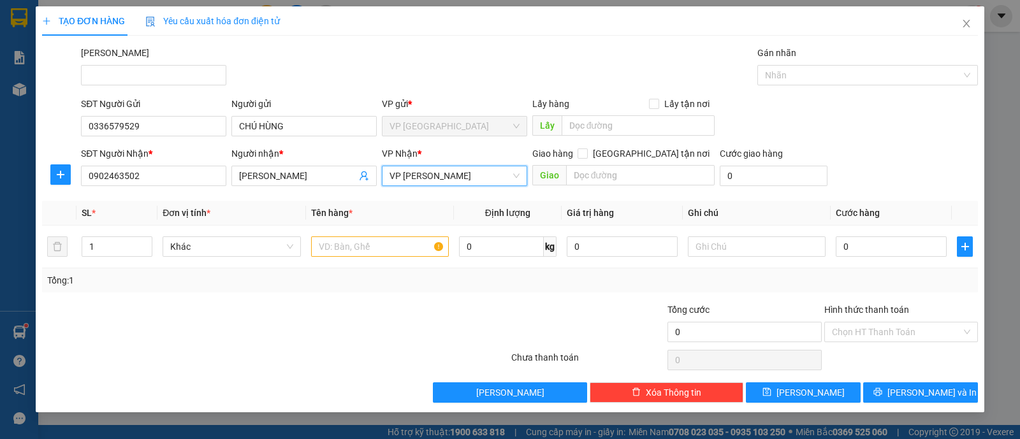
click at [450, 321] on div at bounding box center [432, 325] width 156 height 45
click at [388, 249] on input "text" at bounding box center [380, 247] width 138 height 20
type input "P"
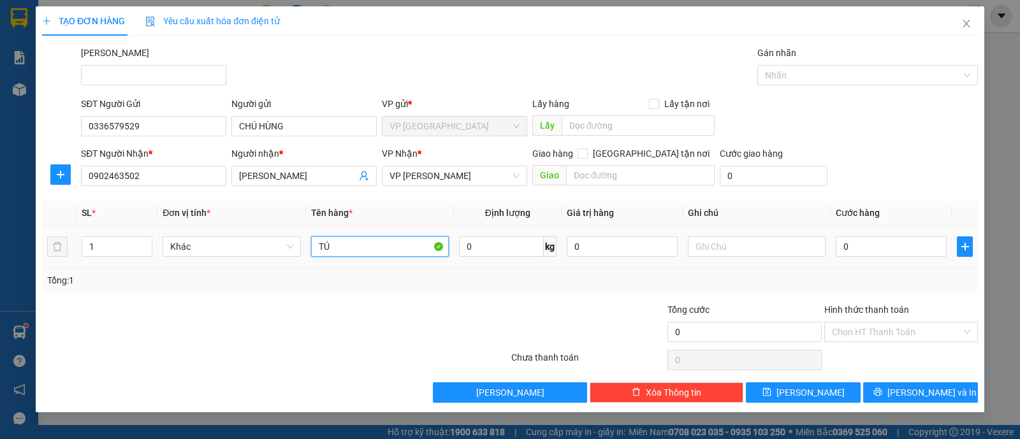
type input "T"
type input "TẬP HỒ SƠ"
click at [421, 291] on div "Transit Pickup Surcharge Ids Transit Deliver Surcharge Ids Transit Deliver Surc…" at bounding box center [510, 224] width 936 height 357
click at [880, 245] on input "0" at bounding box center [891, 247] width 111 height 20
type input "002"
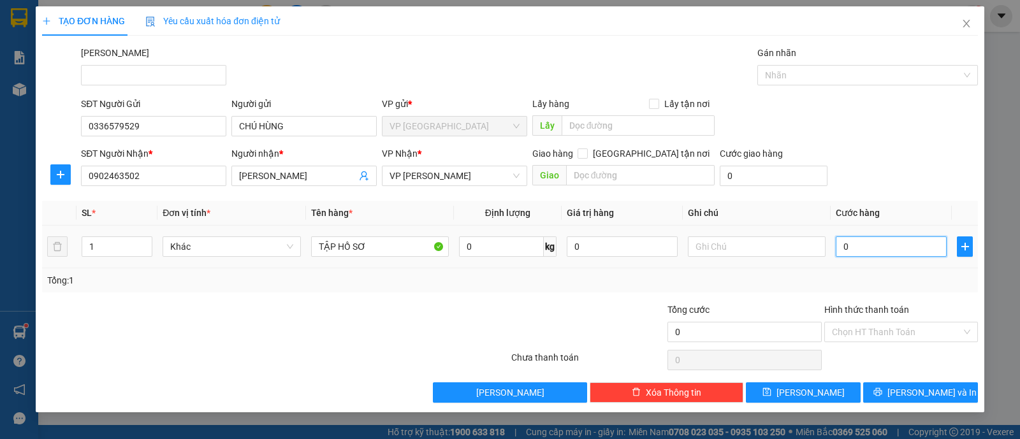
type input "2"
type input "0.020"
type input "20"
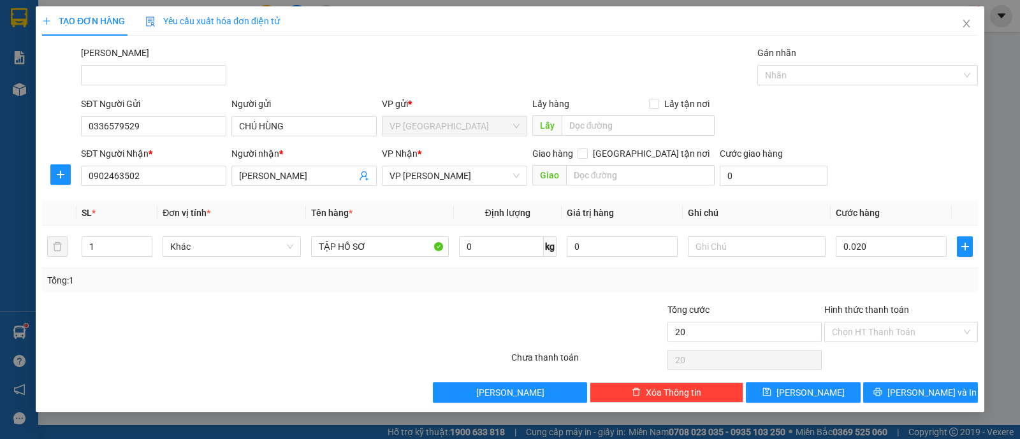
type input "20.000"
click at [881, 270] on div "Tổng: 1" at bounding box center [510, 280] width 936 height 24
click at [880, 327] on input "Hình thức thanh toán" at bounding box center [896, 332] width 129 height 19
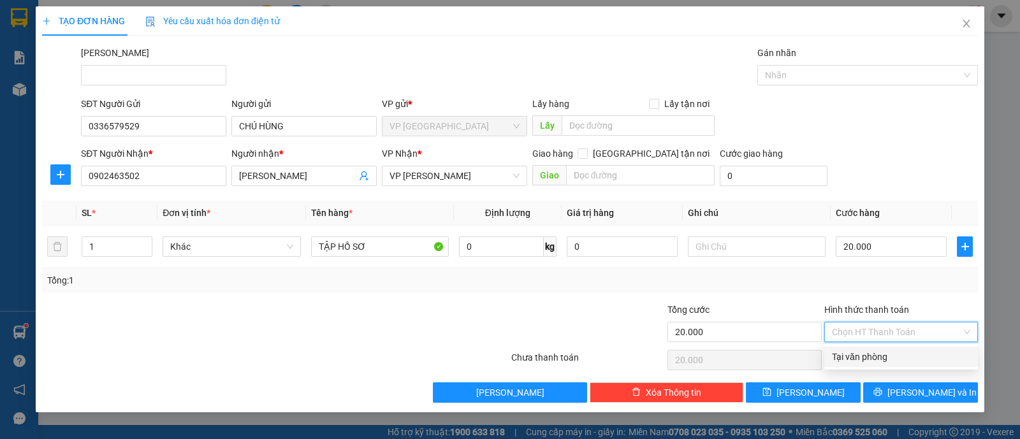
click at [878, 356] on div "Tại văn phòng" at bounding box center [901, 357] width 138 height 14
type input "0"
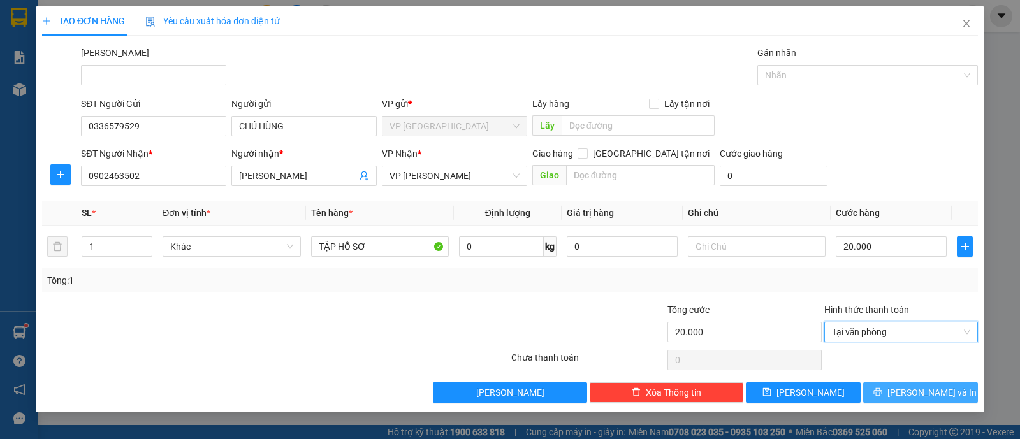
click at [882, 389] on icon "printer" at bounding box center [878, 392] width 9 height 9
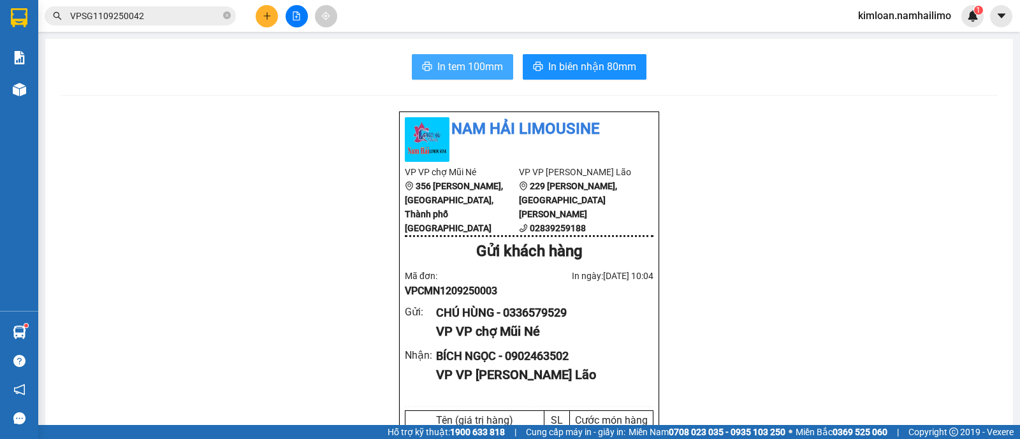
click at [504, 68] on button "In tem 100mm" at bounding box center [462, 67] width 101 height 26
click at [532, 363] on div "BÍCH NGỌC - 0902463502" at bounding box center [539, 357] width 207 height 18
copy div "0902463502"
drag, startPoint x: 762, startPoint y: 284, endPoint x: 752, endPoint y: 275, distance: 13.6
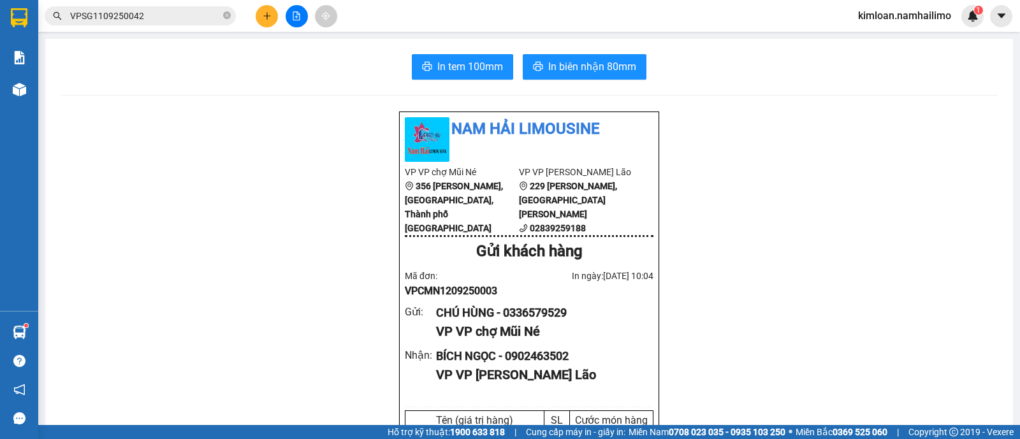
click at [596, 63] on span "In biên nhận 80mm" at bounding box center [592, 67] width 88 height 16
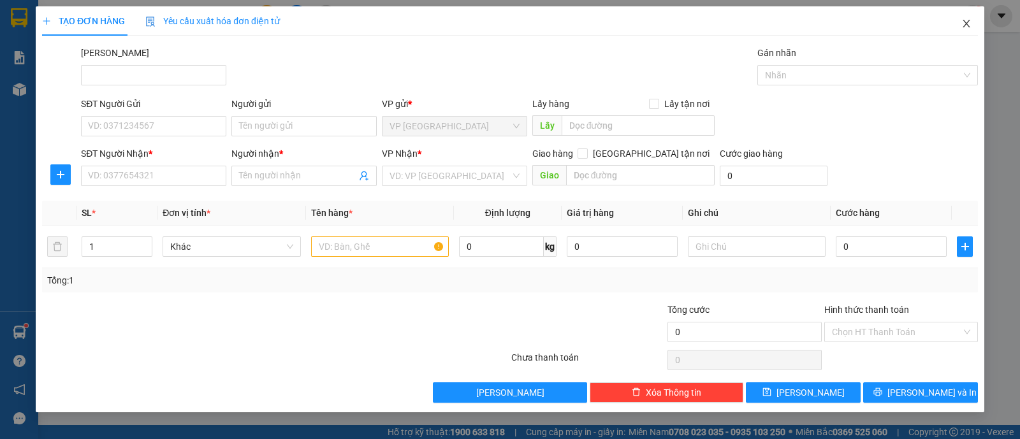
click at [963, 27] on icon "close" at bounding box center [967, 23] width 10 height 10
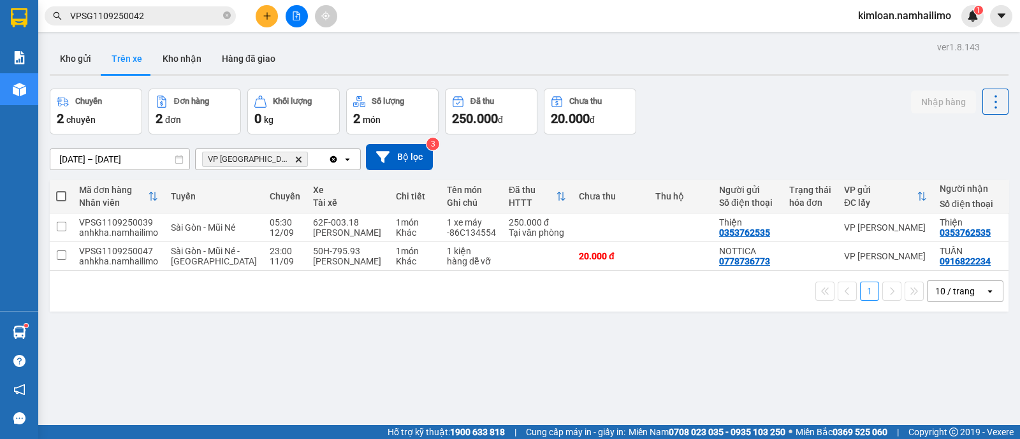
click at [77, 55] on button "Kho gửi" at bounding box center [76, 58] width 52 height 31
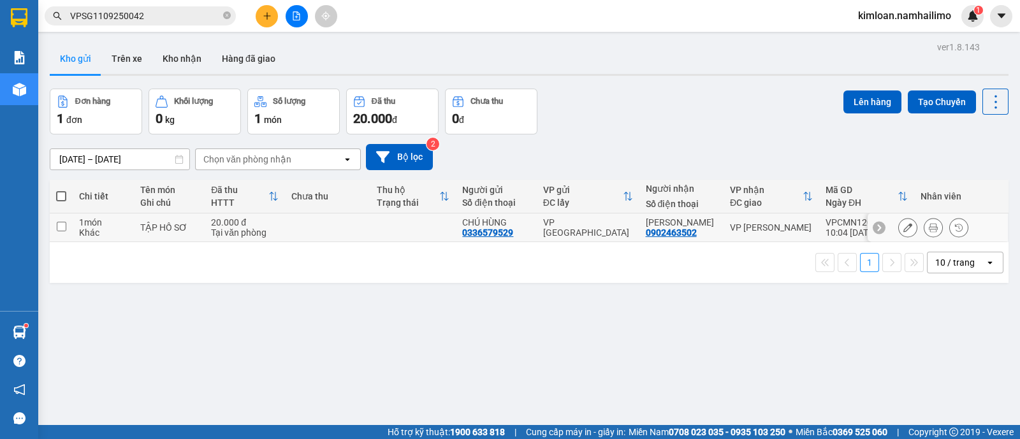
click at [61, 218] on td at bounding box center [61, 228] width 23 height 29
checkbox input "true"
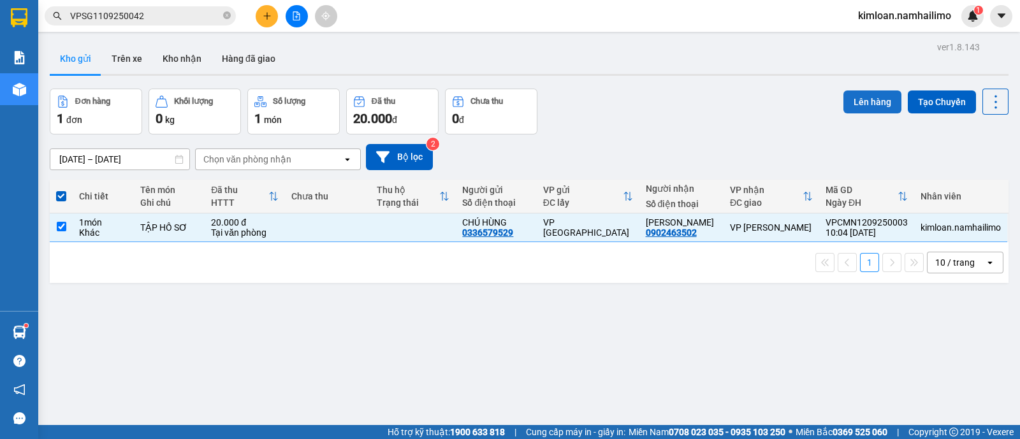
click at [847, 95] on button "Lên hàng" at bounding box center [873, 102] width 58 height 23
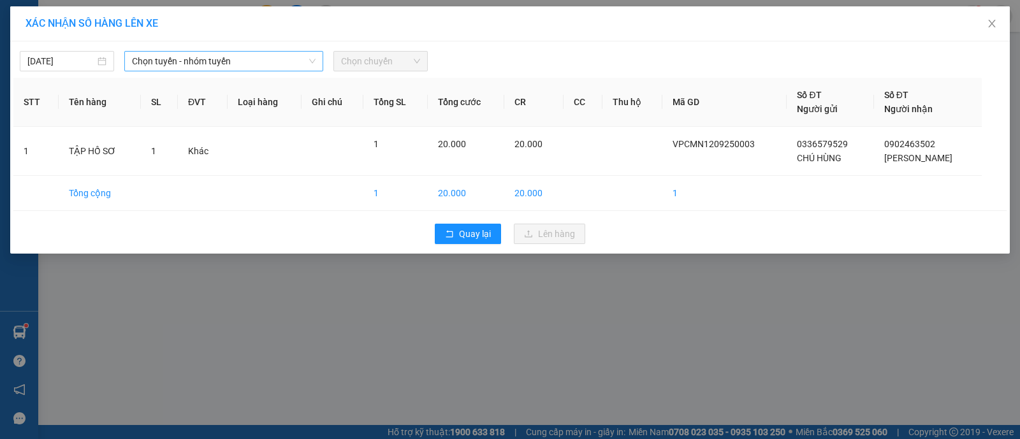
click at [230, 61] on span "Chọn tuyến - nhóm tuyến" at bounding box center [224, 61] width 184 height 19
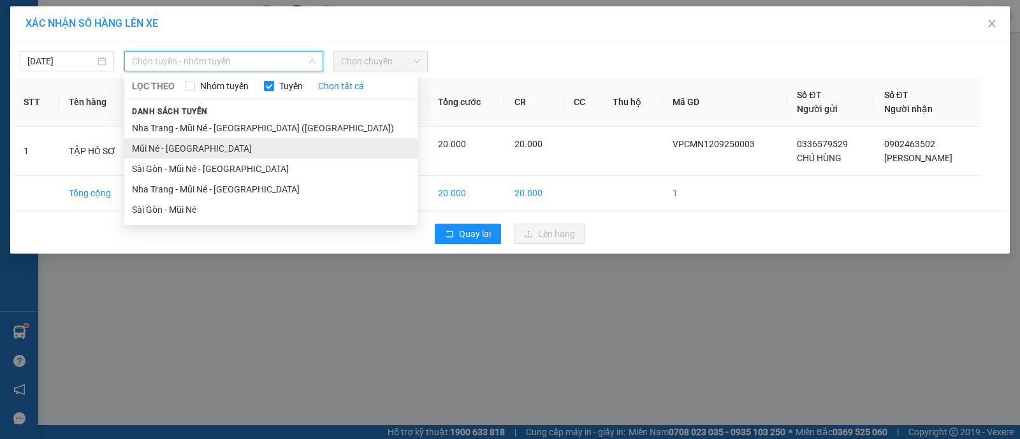
click at [182, 156] on li "Mũi Né - [GEOGRAPHIC_DATA]" at bounding box center [270, 148] width 293 height 20
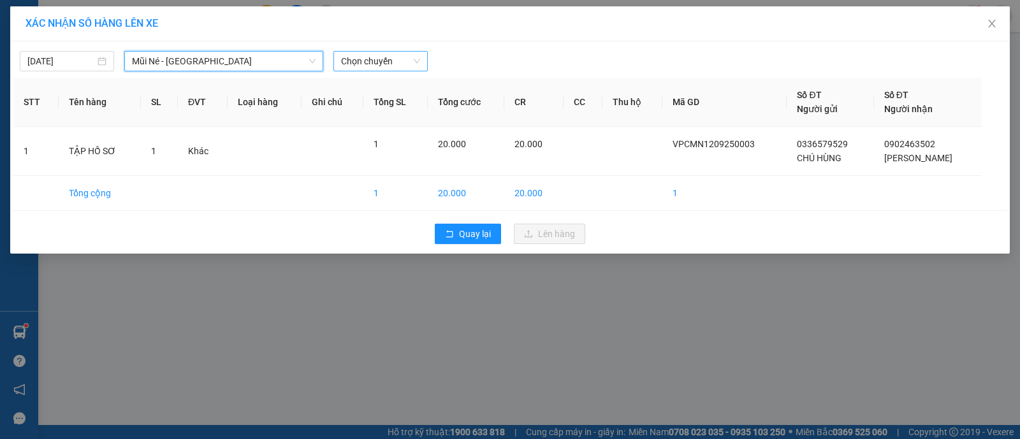
click at [395, 65] on span "Chọn chuyến" at bounding box center [380, 61] width 79 height 19
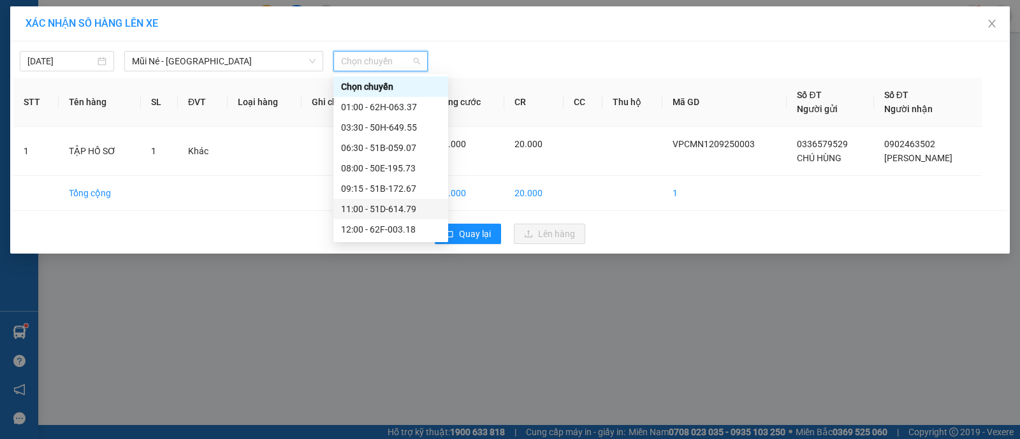
click at [370, 215] on div "11:00 - 51D-614.79" at bounding box center [390, 209] width 99 height 14
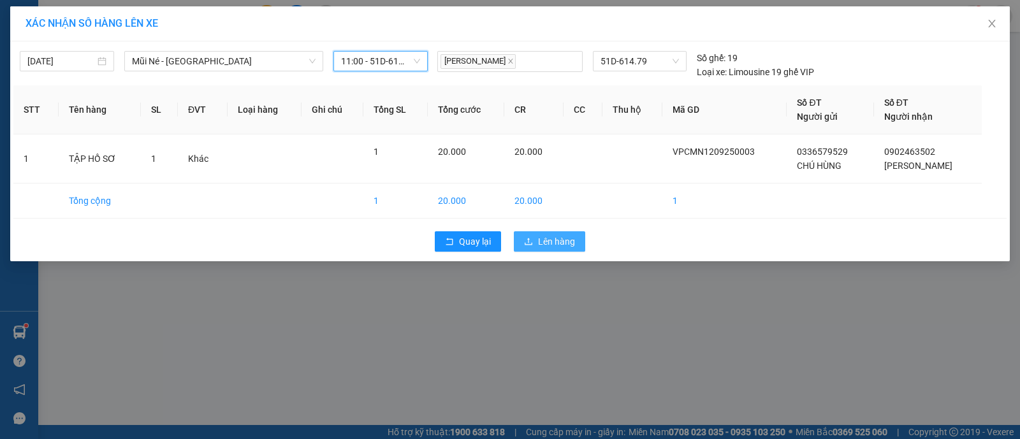
click at [554, 250] on button "Lên hàng" at bounding box center [549, 241] width 71 height 20
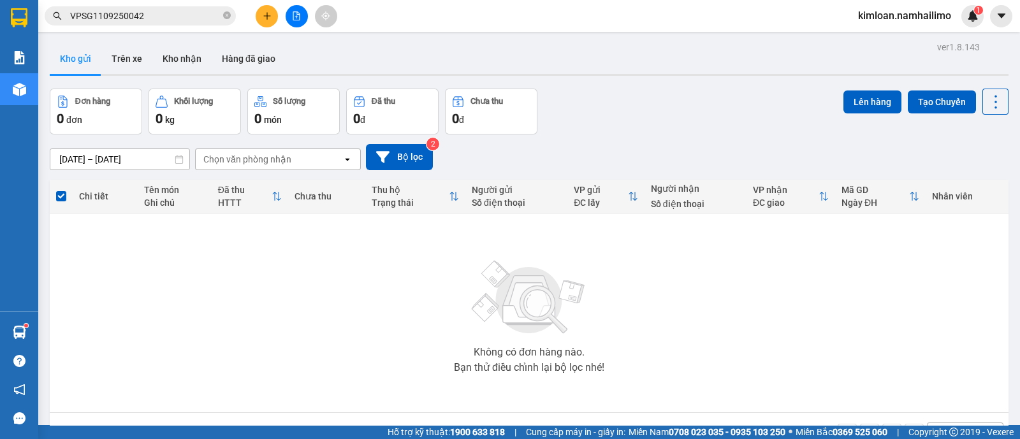
click at [265, 13] on icon "plus" at bounding box center [267, 15] width 9 height 9
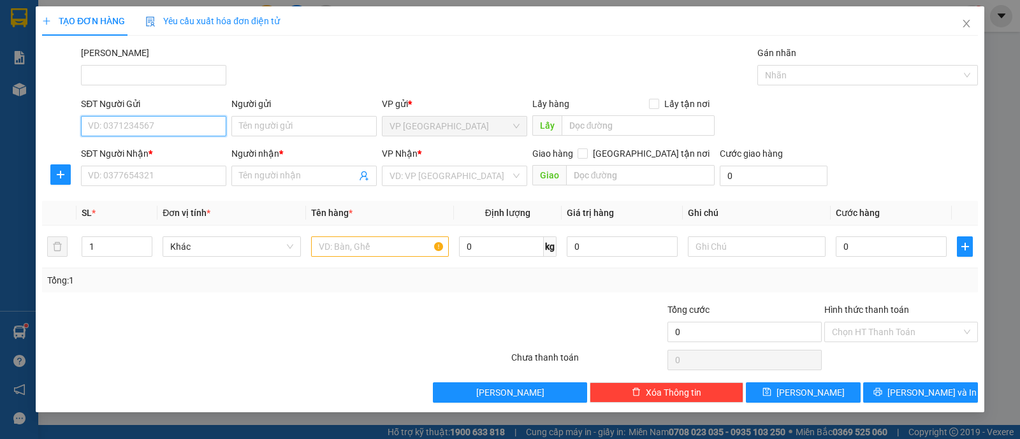
click at [180, 120] on input "SĐT Người Gửi" at bounding box center [153, 126] width 145 height 20
click at [186, 158] on div "0941015029 - A ĐỒNG" at bounding box center [153, 151] width 145 height 20
type input "0941015029"
type input "A ĐỒNG"
type input "0903788497"
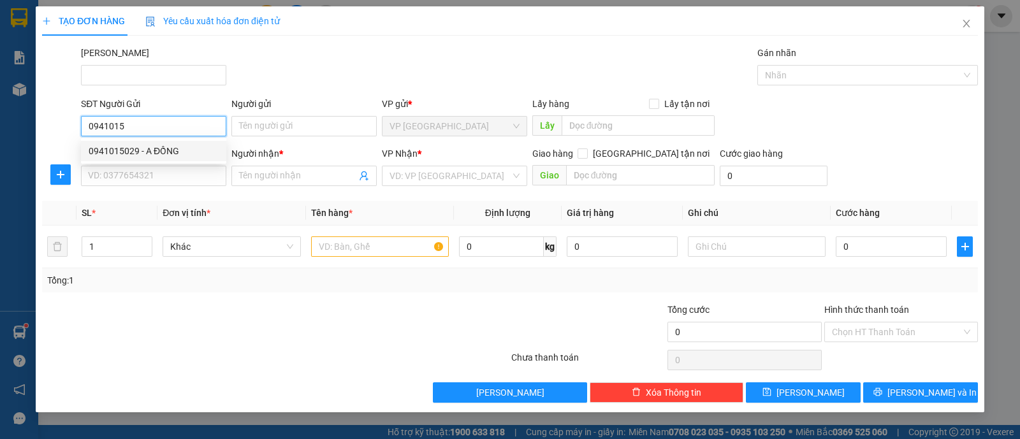
type input "DŨNG"
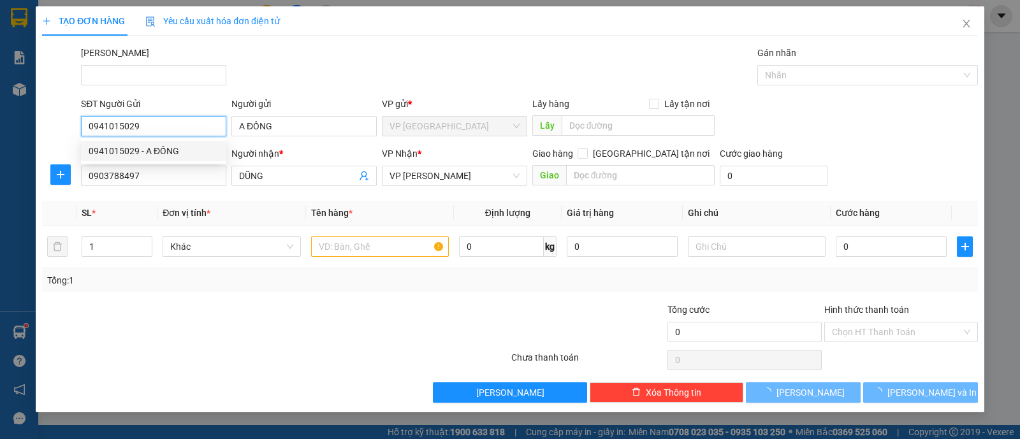
type input "40.000"
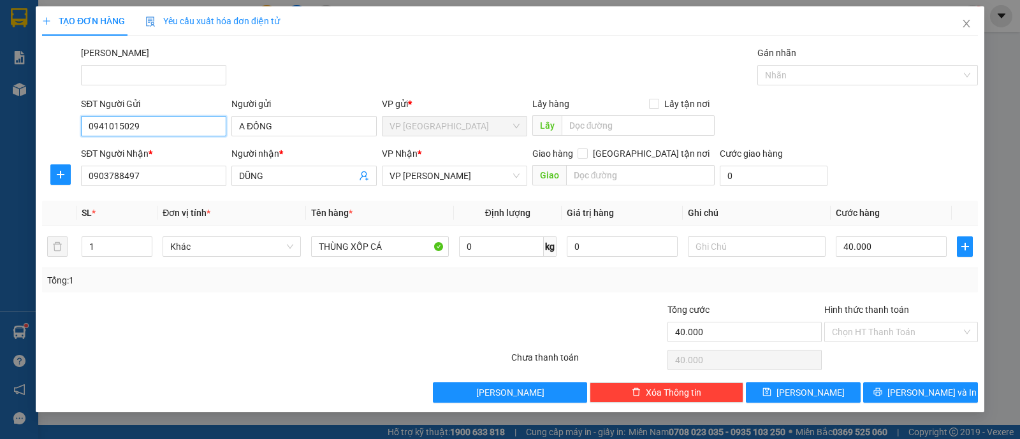
type input "0941015029"
click at [534, 296] on div "Transit Pickup Surcharge Ids Transit Deliver Surcharge Ids Transit Deliver Surc…" at bounding box center [510, 224] width 936 height 357
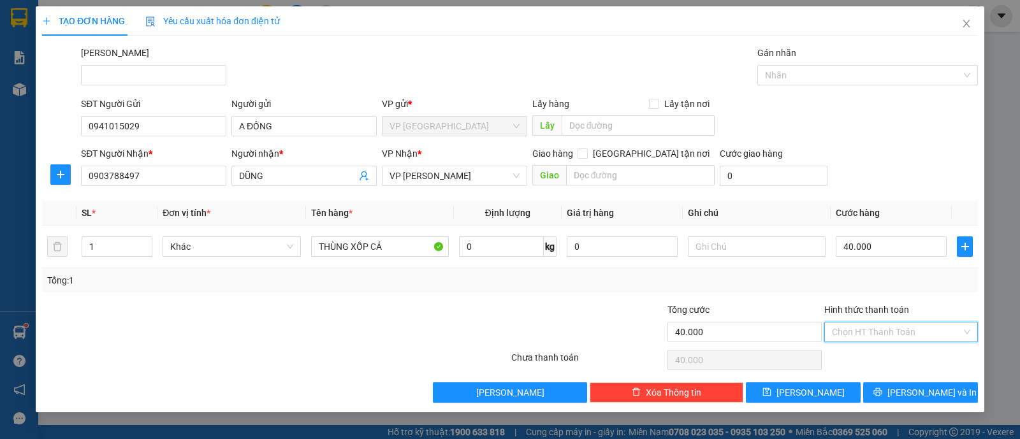
click at [905, 328] on input "Hình thức thanh toán" at bounding box center [896, 332] width 129 height 19
click at [893, 352] on div "Tại văn phòng" at bounding box center [901, 357] width 138 height 14
type input "0"
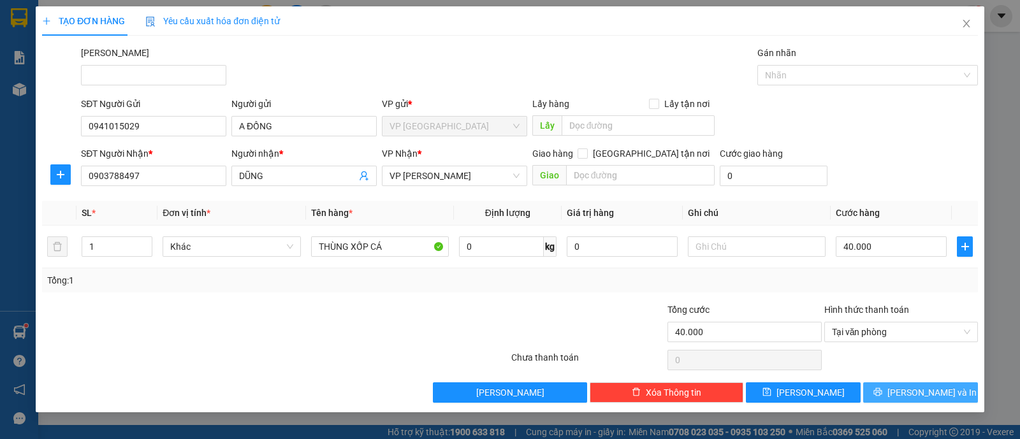
click at [886, 393] on button "[PERSON_NAME] và In" at bounding box center [920, 393] width 115 height 20
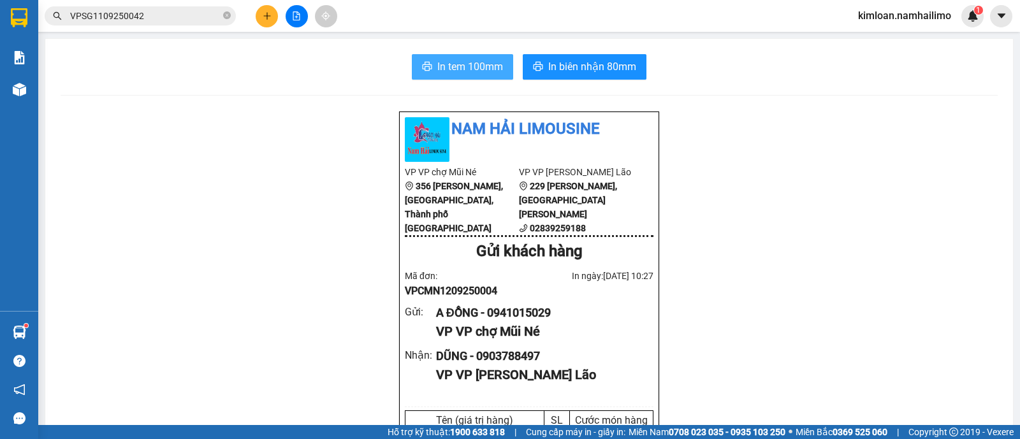
click at [459, 76] on button "In tem 100mm" at bounding box center [462, 67] width 101 height 26
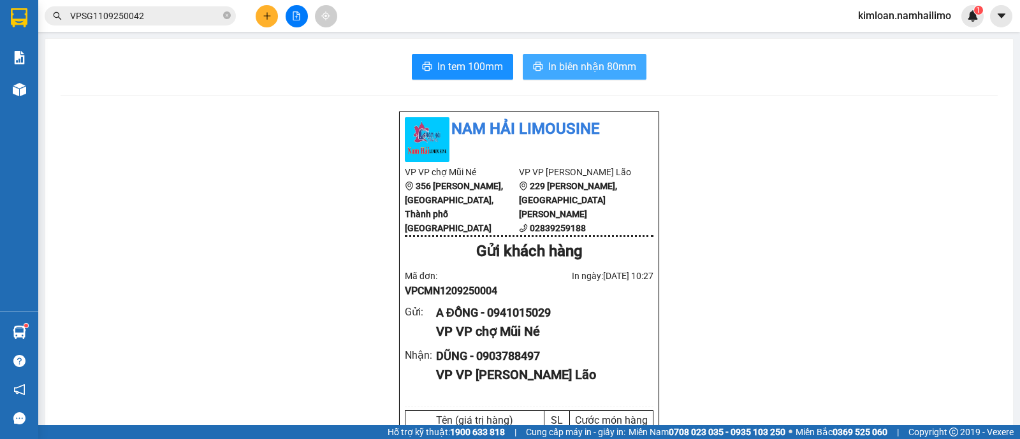
click at [594, 66] on span "In biên nhận 80mm" at bounding box center [592, 67] width 88 height 16
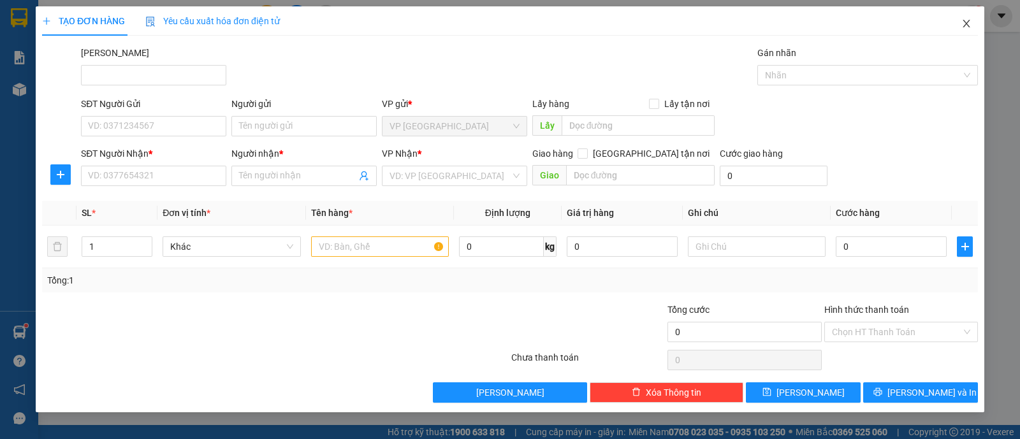
click at [963, 23] on icon "close" at bounding box center [967, 23] width 10 height 10
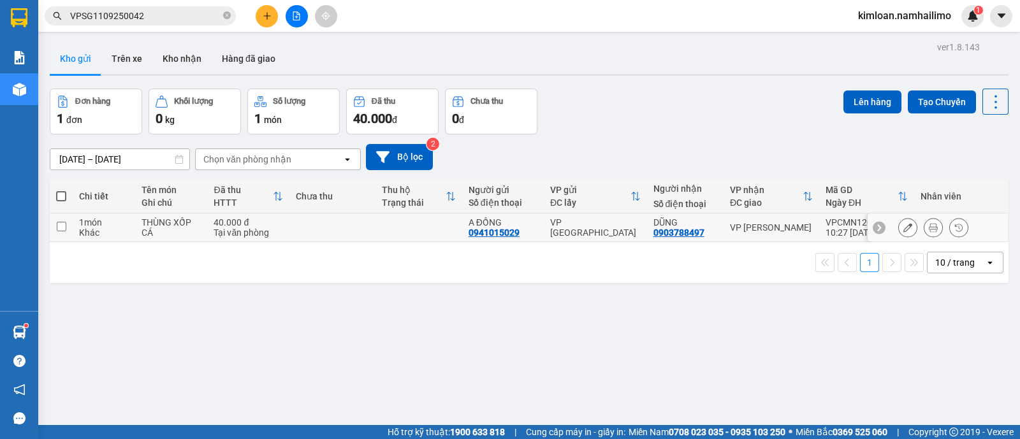
click at [67, 224] on td at bounding box center [61, 228] width 23 height 29
checkbox input "true"
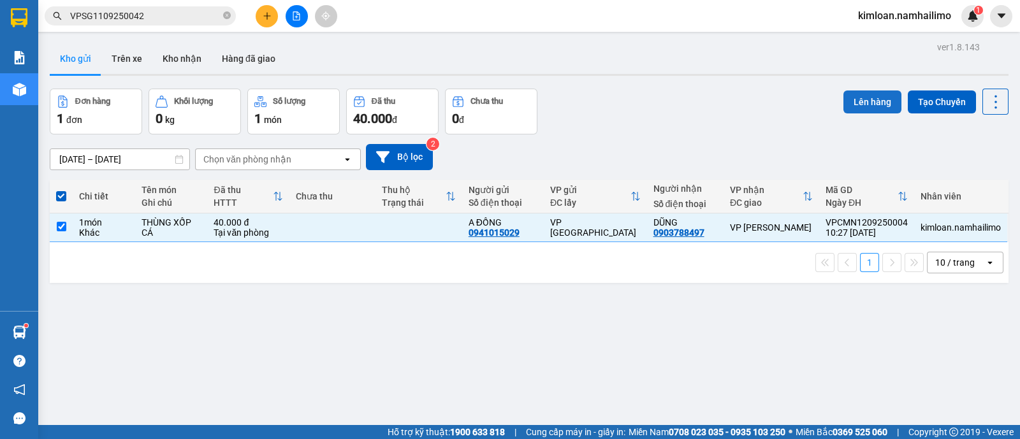
click at [851, 103] on button "Lên hàng" at bounding box center [873, 102] width 58 height 23
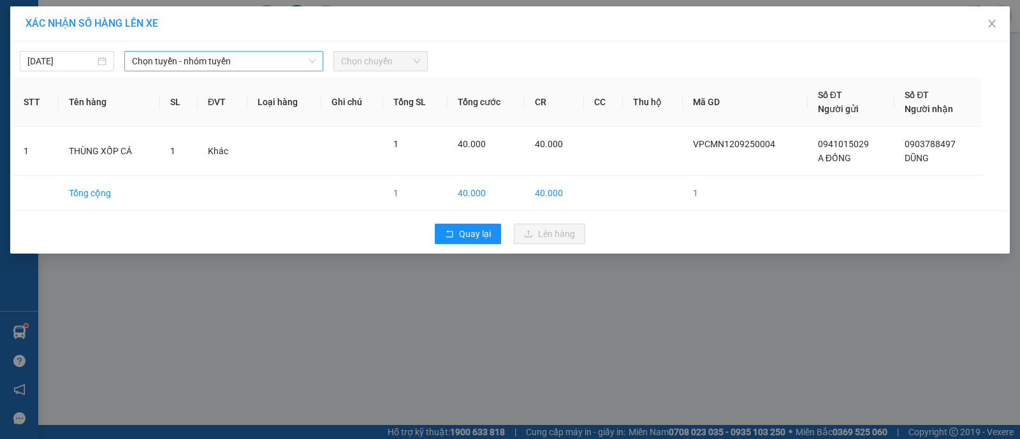
click at [265, 64] on span "Chọn tuyến - nhóm tuyến" at bounding box center [224, 61] width 184 height 19
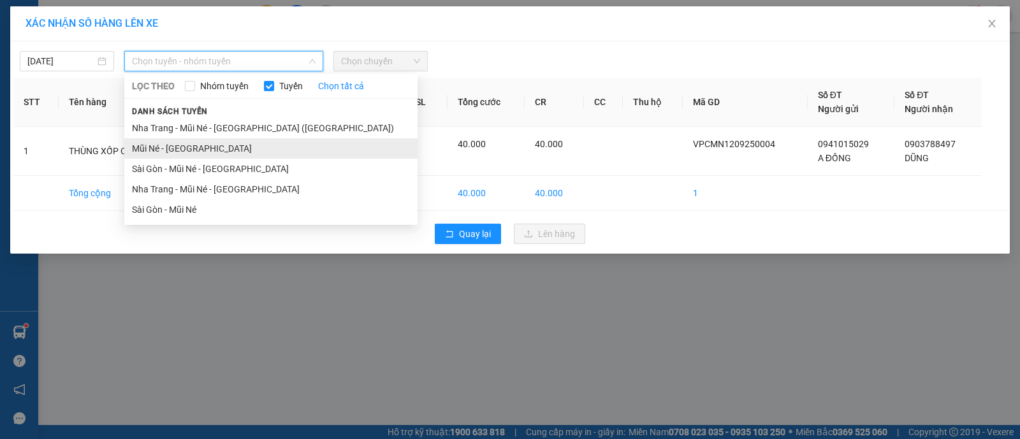
click at [200, 145] on li "Mũi Né - [GEOGRAPHIC_DATA]" at bounding box center [270, 148] width 293 height 20
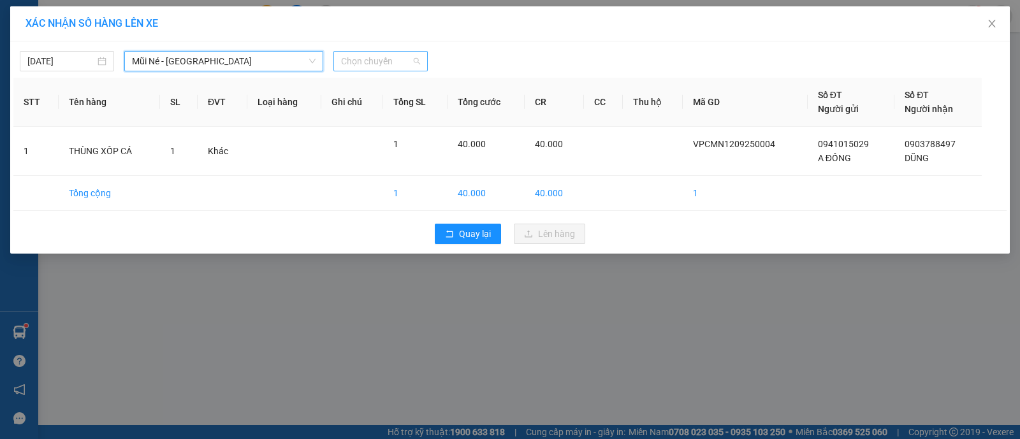
click at [389, 59] on span "Chọn chuyến" at bounding box center [380, 61] width 79 height 19
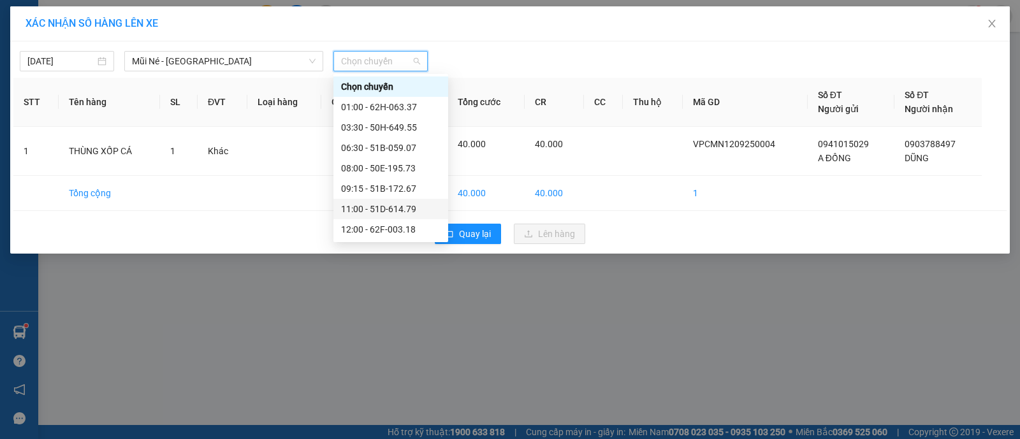
click at [376, 209] on div "11:00 - 51D-614.79" at bounding box center [390, 209] width 99 height 14
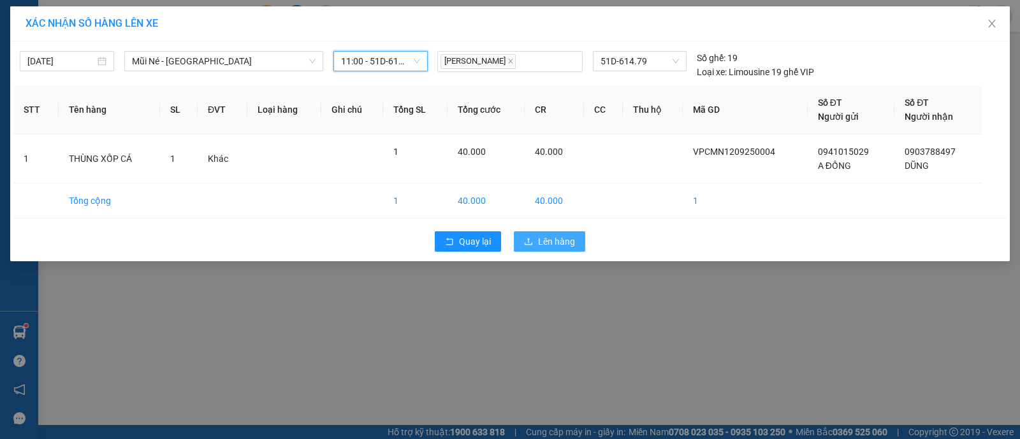
click at [559, 251] on button "Lên hàng" at bounding box center [549, 241] width 71 height 20
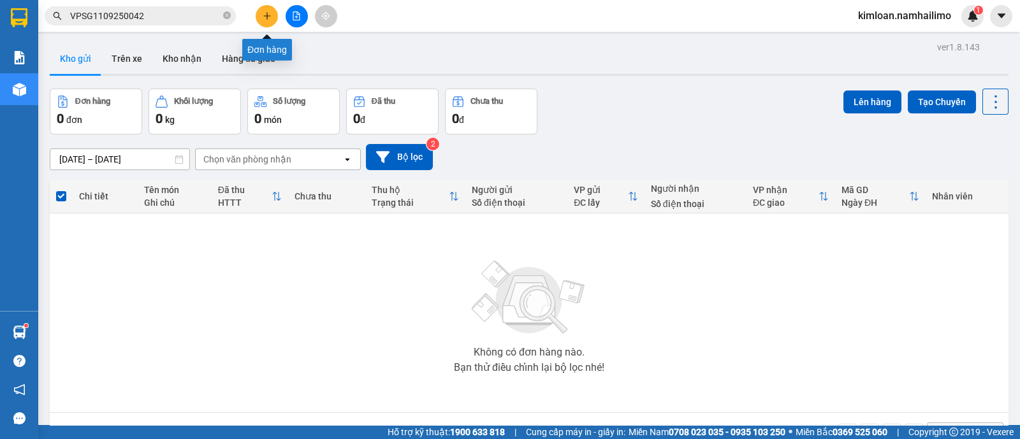
click at [263, 22] on button at bounding box center [267, 16] width 22 height 22
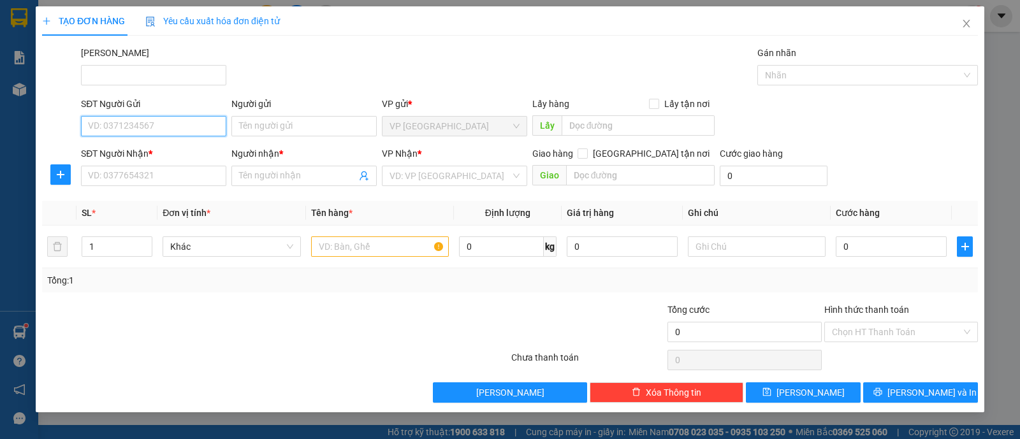
click at [201, 129] on input "SĐT Người Gửi" at bounding box center [153, 126] width 145 height 20
click at [168, 150] on div "0886171877 - THÁI" at bounding box center [154, 151] width 130 height 14
type input "0886171877"
type input "THÁI"
type input "0393375807"
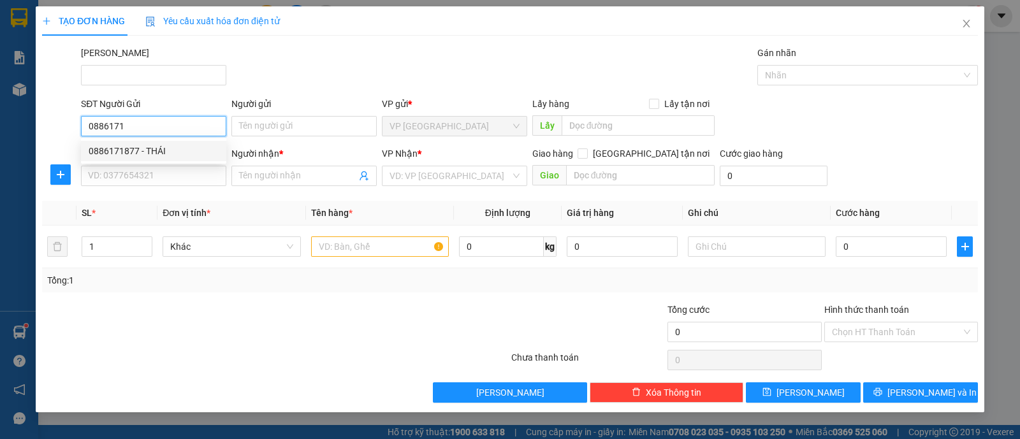
type input "[PERSON_NAME] ĐÃ GIAO KHÁCH 01/09"
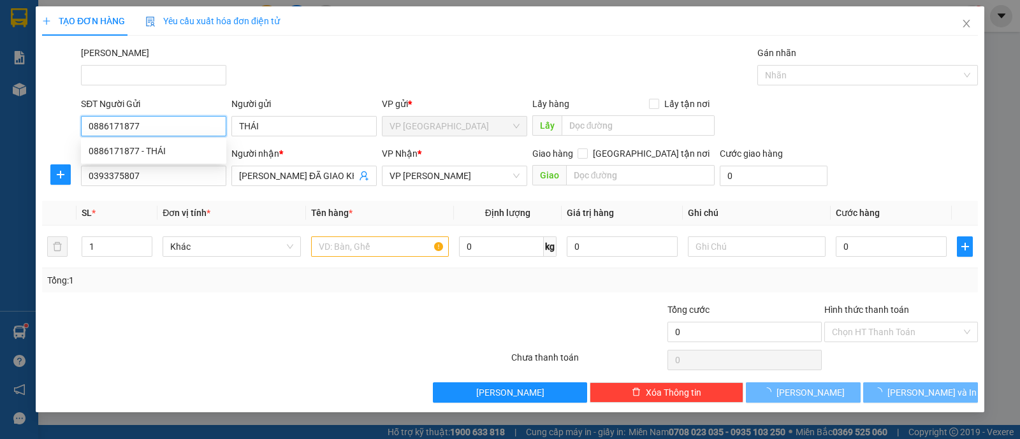
type input "30.000"
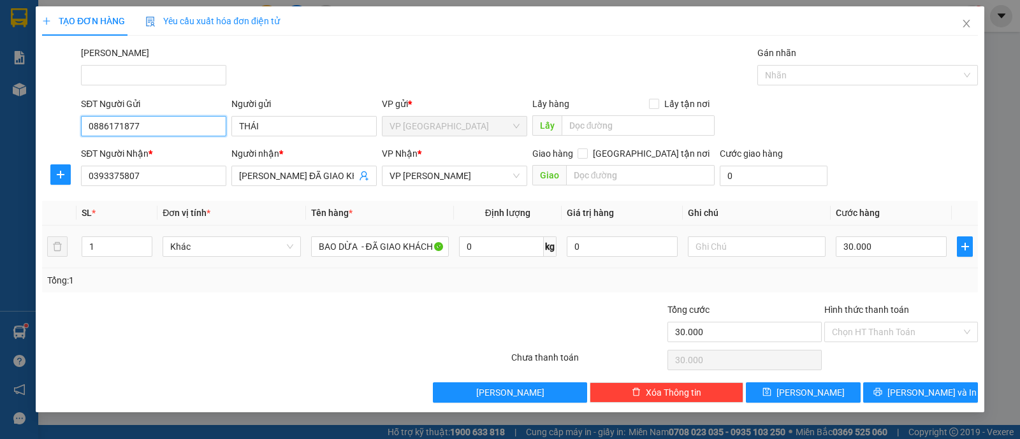
type input "0886171877"
click at [350, 311] on div at bounding box center [197, 325] width 313 height 45
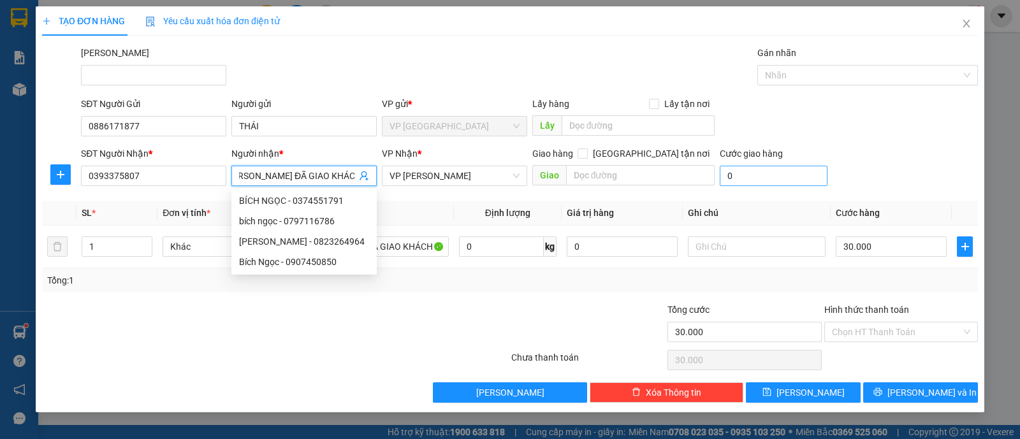
drag, startPoint x: 276, startPoint y: 173, endPoint x: 761, endPoint y: 177, distance: 485.3
click at [761, 177] on div "SĐT Người Nhận * 0393375807 Người nhận * [PERSON_NAME] ĐÃ GIAO KHÁCH 01/09 VP N…" at bounding box center [529, 169] width 902 height 45
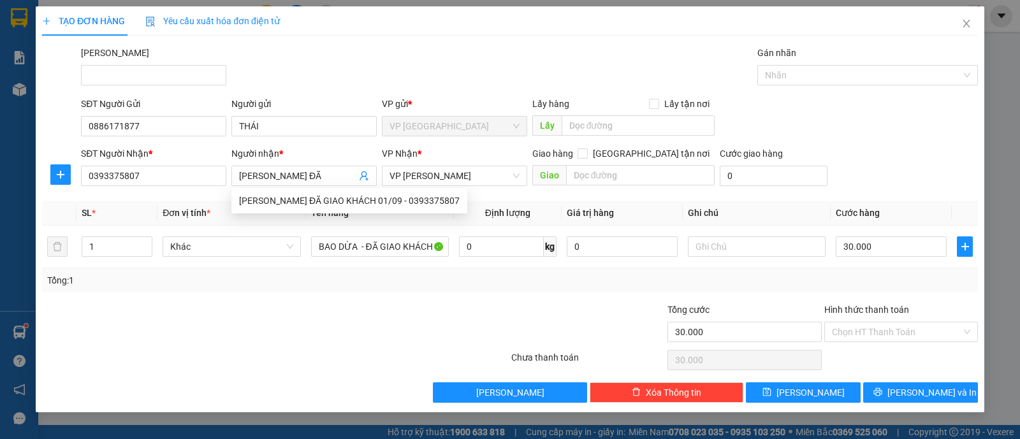
click at [489, 324] on div at bounding box center [432, 325] width 156 height 45
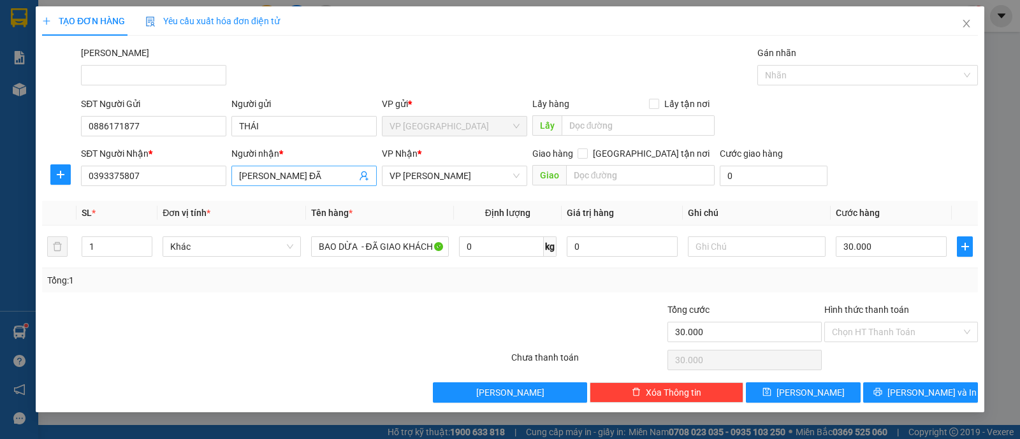
click at [307, 170] on input "[PERSON_NAME] ĐÃ" at bounding box center [297, 176] width 117 height 14
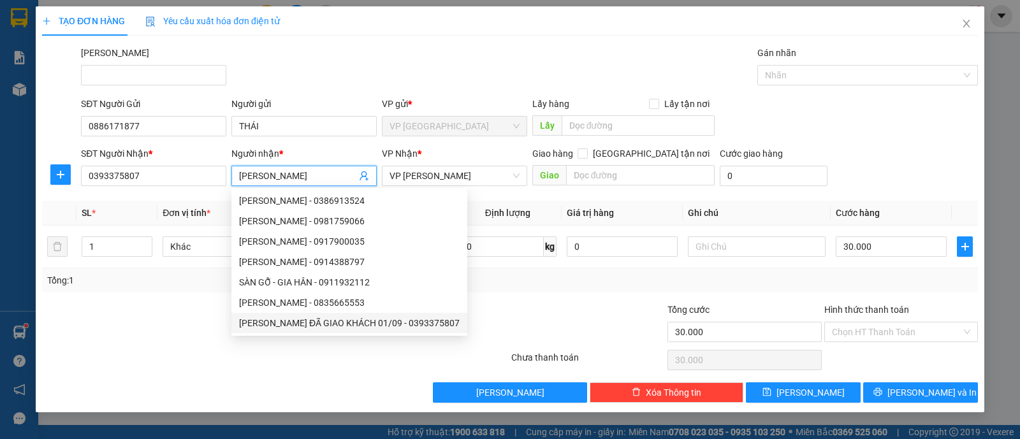
type input "[PERSON_NAME]"
click at [318, 363] on div at bounding box center [275, 361] width 469 height 26
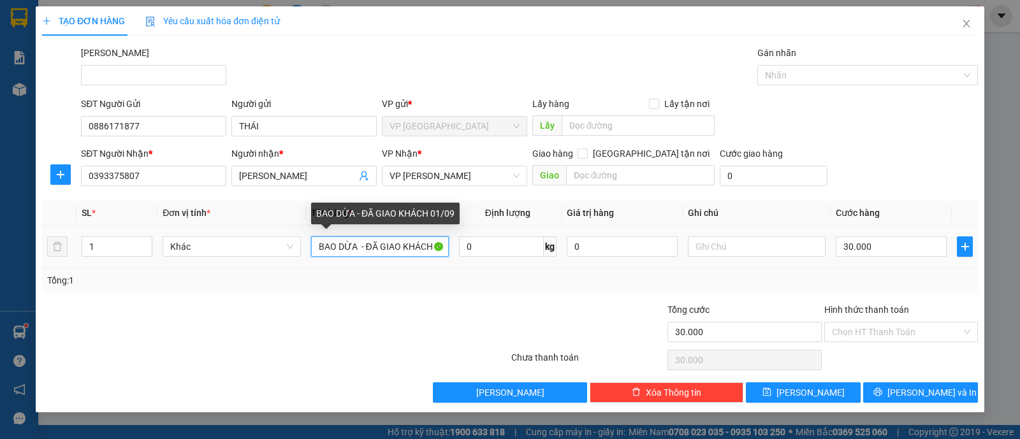
scroll to position [0, 18]
drag, startPoint x: 316, startPoint y: 247, endPoint x: 1020, endPoint y: 268, distance: 704.3
click at [1020, 268] on html "Kết quả tìm kiếm ( 1 ) Bộ lọc Ngày tạo đơn gần nhất Mã ĐH Trạng thái Món hàng T…" at bounding box center [510, 219] width 1020 height 439
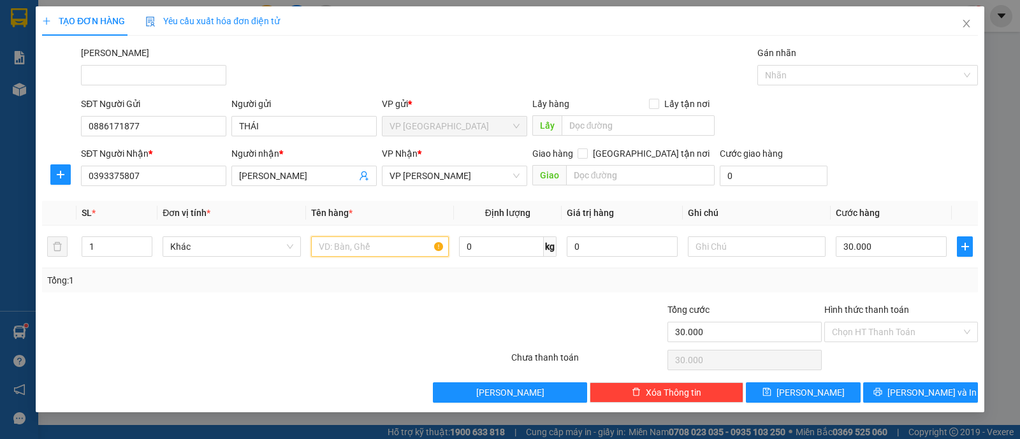
scroll to position [0, 0]
type input "THÙNG XỐP CÁ"
click at [870, 285] on div "Tổng: 1" at bounding box center [510, 281] width 926 height 14
click at [874, 335] on input "Hình thức thanh toán" at bounding box center [896, 332] width 129 height 19
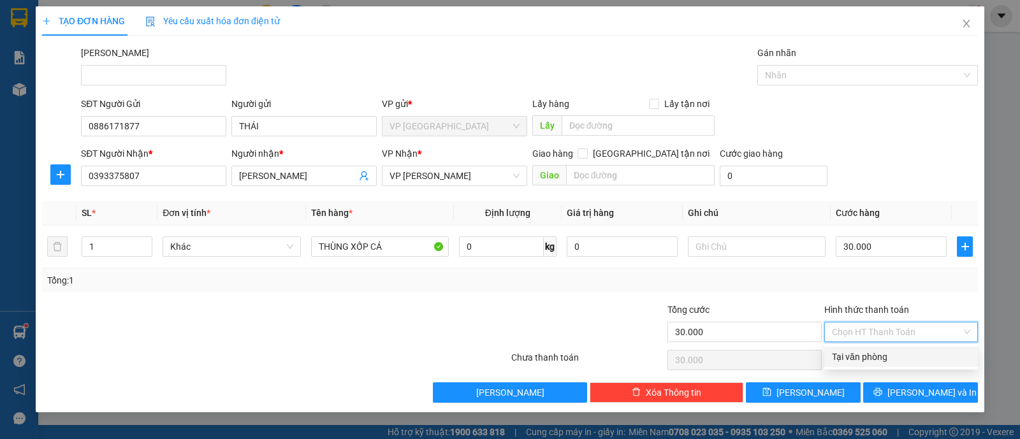
click at [874, 364] on div "Tại văn phòng" at bounding box center [901, 357] width 154 height 20
type input "0"
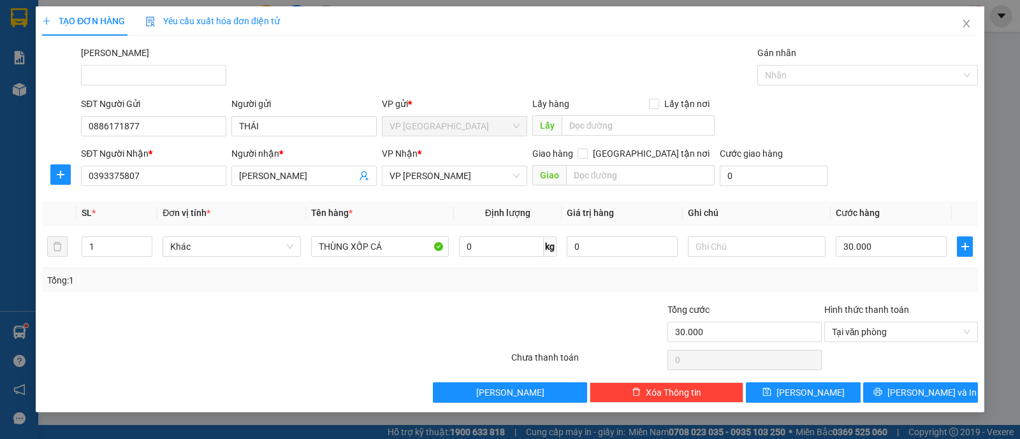
click at [780, 279] on div "Tổng: 1" at bounding box center [510, 281] width 926 height 14
click at [930, 390] on span "[PERSON_NAME] và In" at bounding box center [932, 393] width 89 height 14
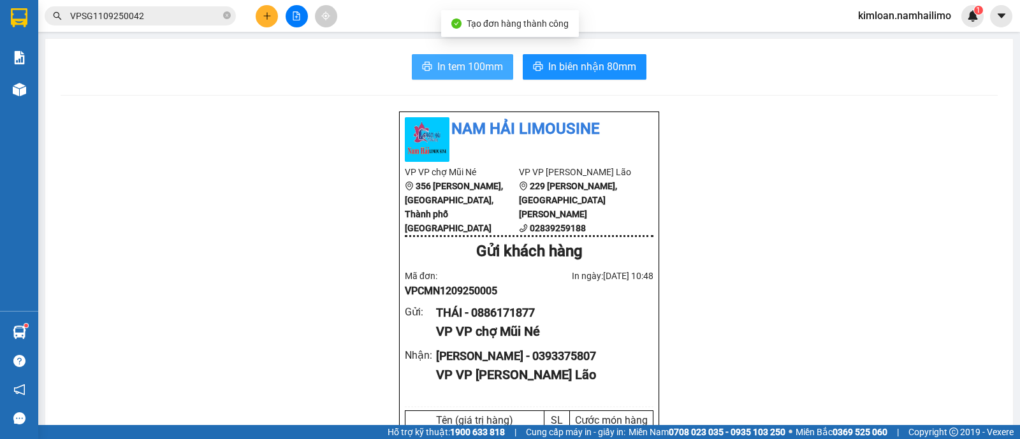
click at [464, 66] on span "In tem 100mm" at bounding box center [470, 67] width 66 height 16
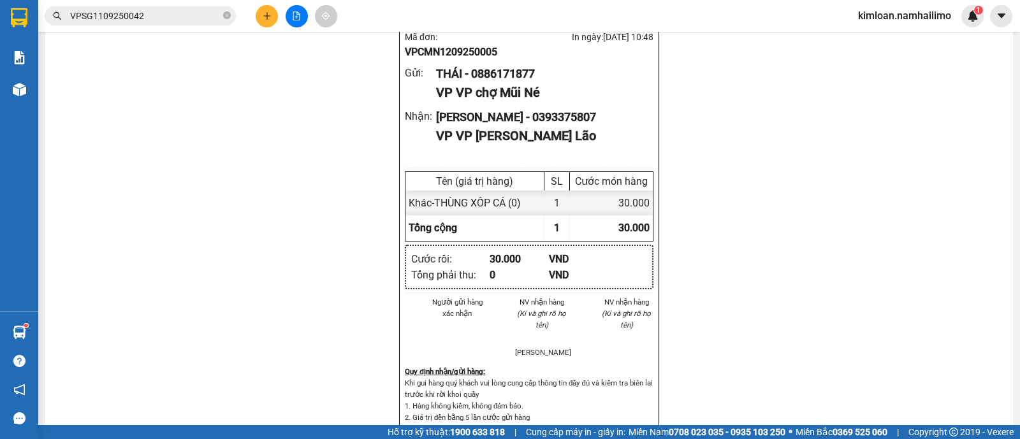
click at [508, 124] on div "[PERSON_NAME] - 0393375807" at bounding box center [539, 117] width 207 height 18
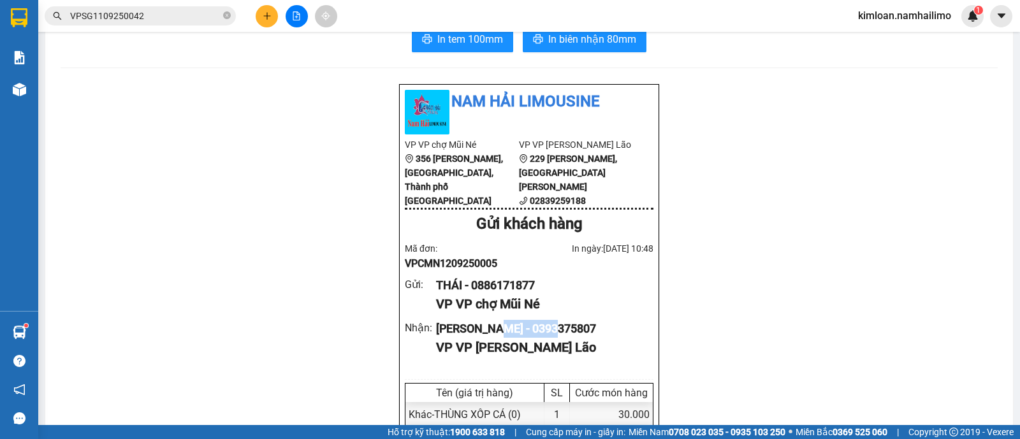
scroll to position [0, 0]
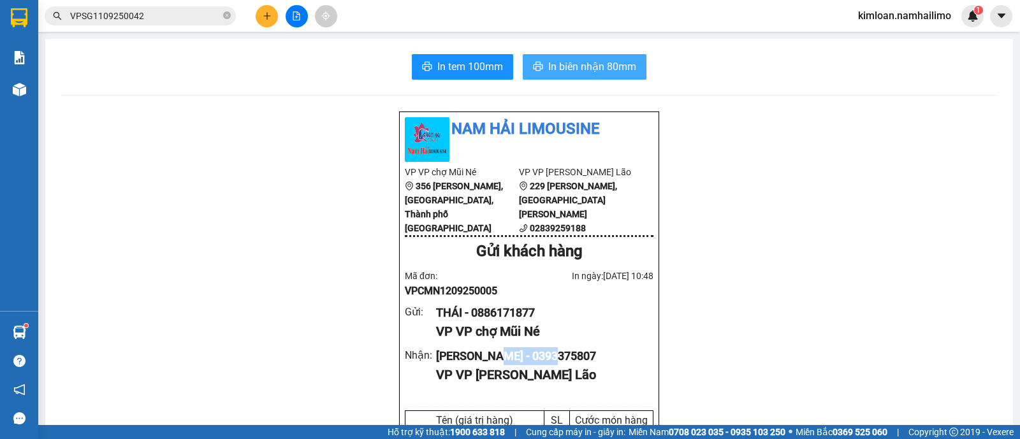
click at [584, 61] on span "In biên nhận 80mm" at bounding box center [592, 67] width 88 height 16
drag, startPoint x: 358, startPoint y: 124, endPoint x: 112, endPoint y: 2, distance: 275.2
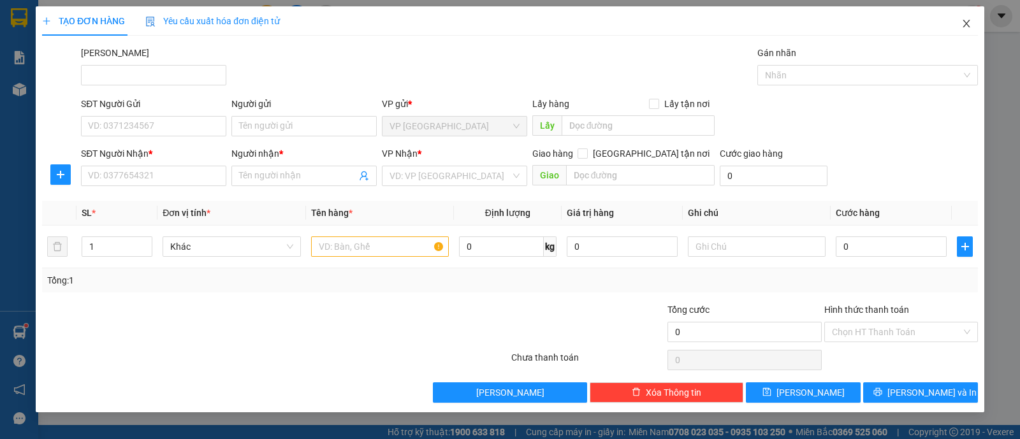
click at [971, 25] on icon "close" at bounding box center [967, 23] width 10 height 10
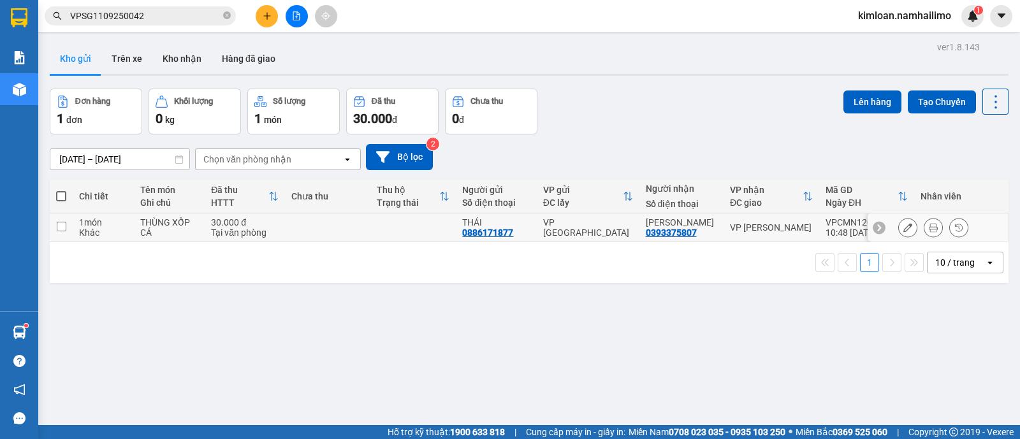
click at [67, 224] on td at bounding box center [61, 228] width 23 height 29
checkbox input "true"
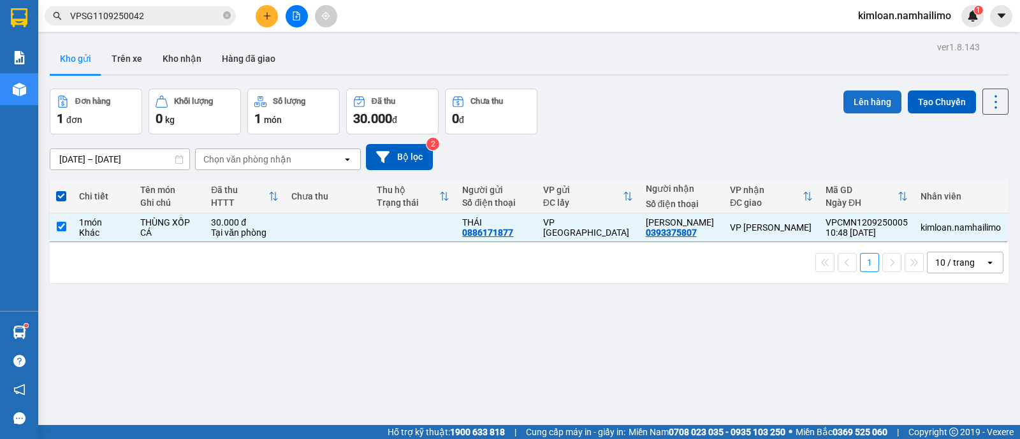
click at [858, 94] on button "Lên hàng" at bounding box center [873, 102] width 58 height 23
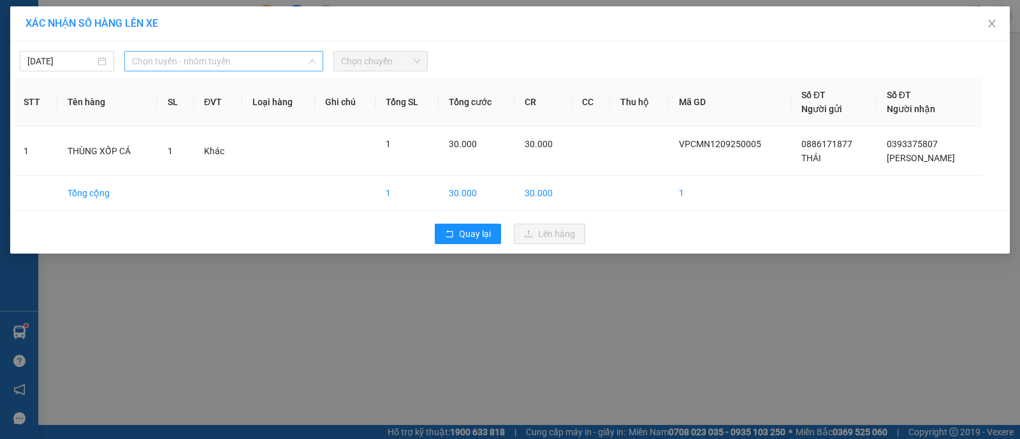
click at [186, 62] on span "Chọn tuyến - nhóm tuyến" at bounding box center [224, 61] width 184 height 19
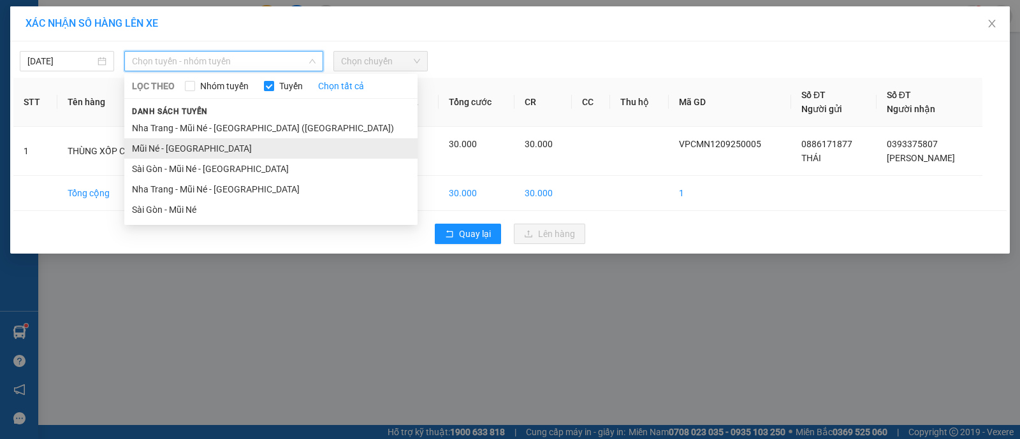
click at [194, 145] on li "Mũi Né - [GEOGRAPHIC_DATA]" at bounding box center [270, 148] width 293 height 20
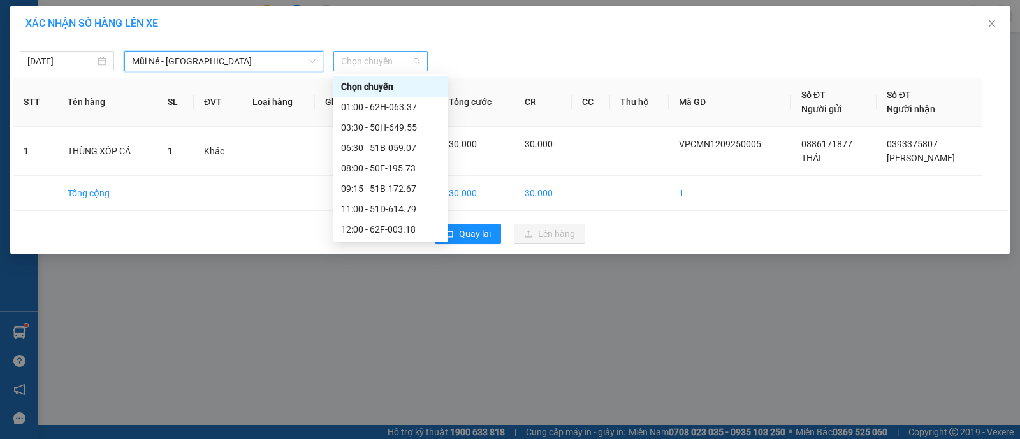
click at [385, 57] on span "Chọn chuyến" at bounding box center [380, 61] width 79 height 19
click at [363, 226] on div "12:00 - 62F-003.18" at bounding box center [390, 230] width 99 height 14
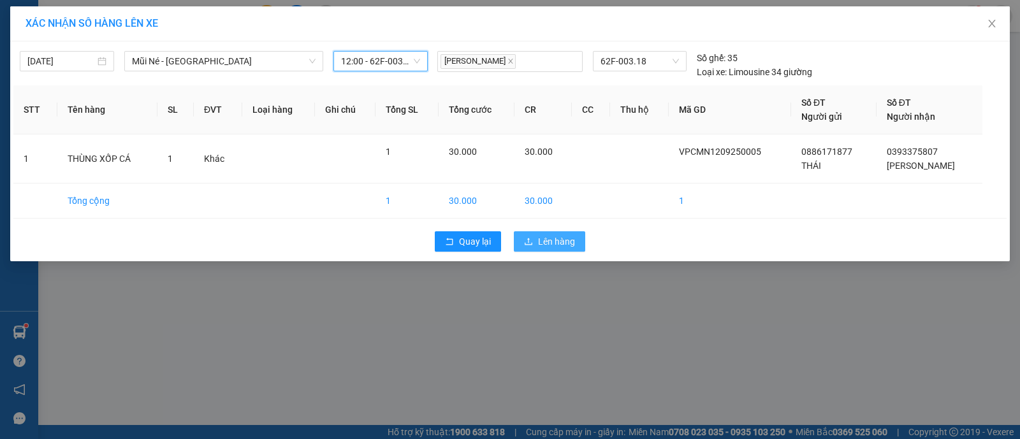
click at [546, 239] on span "Lên hàng" at bounding box center [556, 242] width 37 height 14
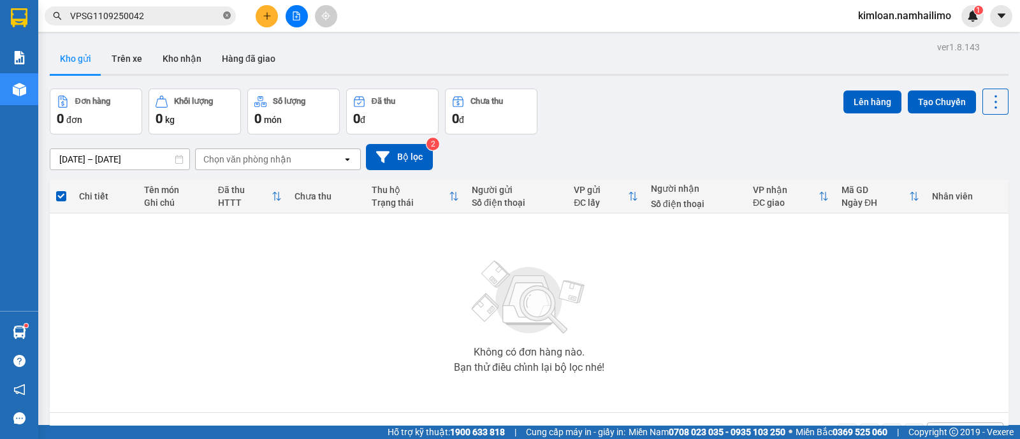
click at [224, 17] on icon "close-circle" at bounding box center [227, 15] width 8 height 8
click at [270, 13] on icon "plus" at bounding box center [267, 15] width 9 height 9
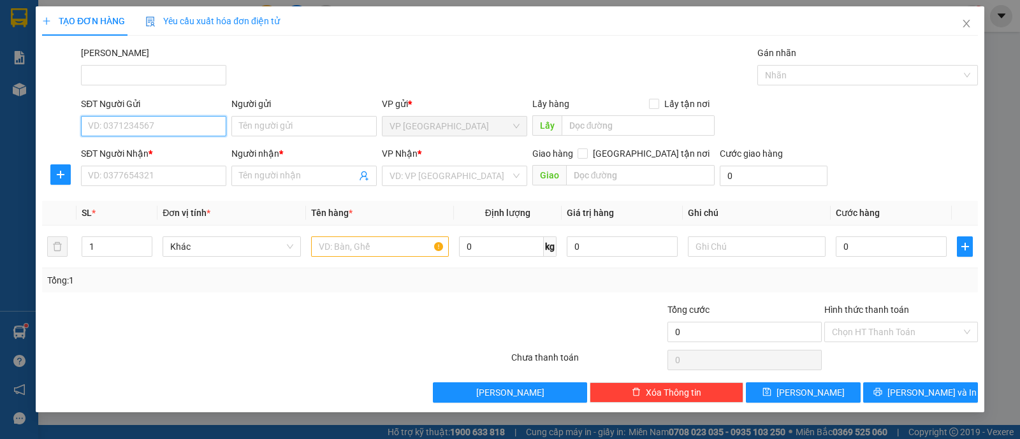
click at [182, 127] on input "SĐT Người Gửi" at bounding box center [153, 126] width 145 height 20
click at [193, 149] on div "0397324615 - Vân" at bounding box center [154, 151] width 130 height 14
type input "0397324615"
type input "Vân"
type input "0938089964"
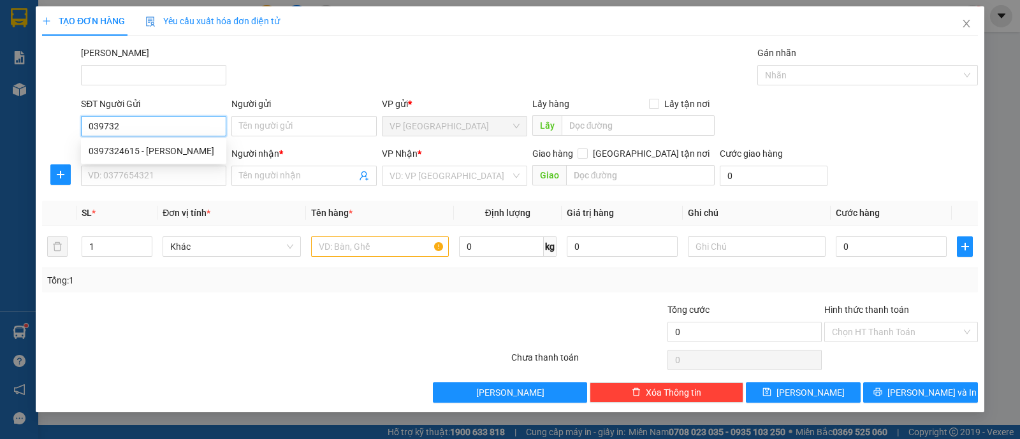
type input "HỮU CHÍ"
type input "30.000"
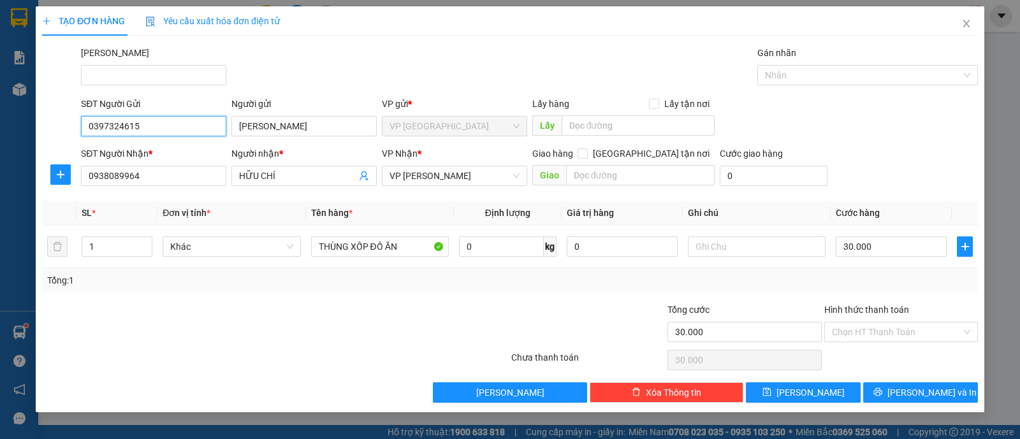
type input "0397324615"
click at [312, 330] on div at bounding box center [197, 325] width 313 height 45
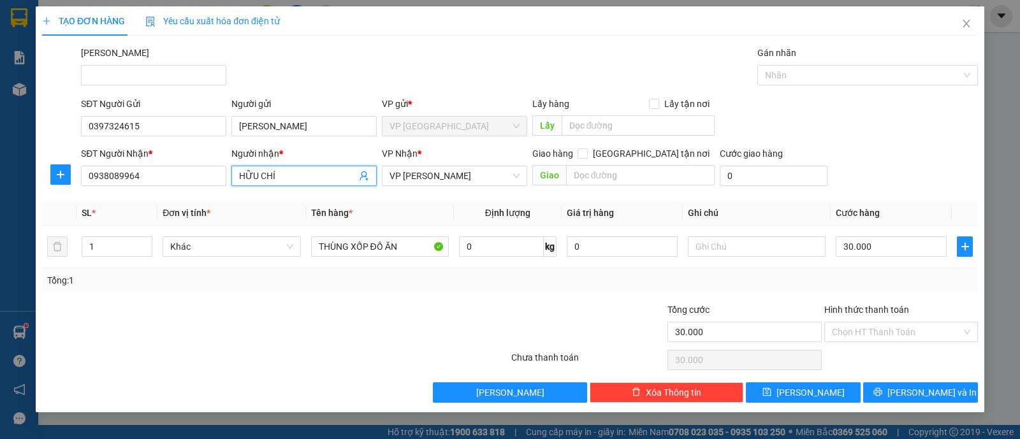
drag, startPoint x: 296, startPoint y: 177, endPoint x: 284, endPoint y: 173, distance: 12.7
click at [284, 173] on input "HỮU CHÍ" at bounding box center [297, 176] width 117 height 14
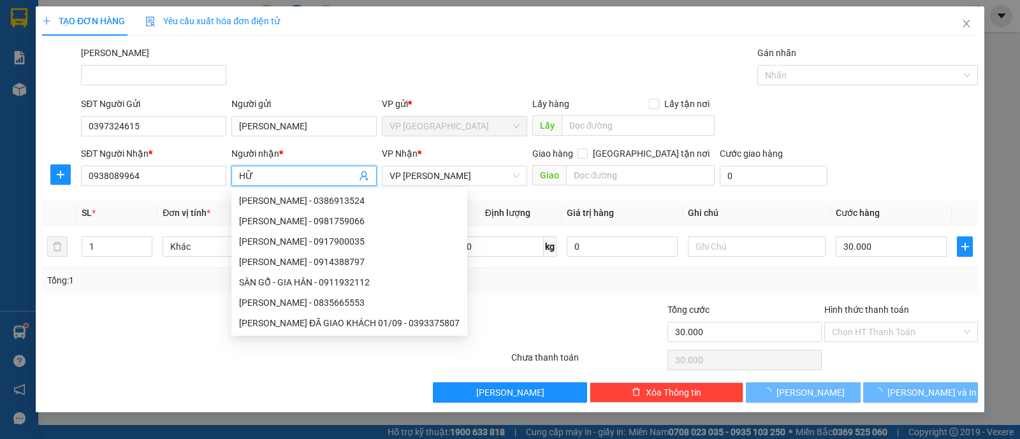
type input "H"
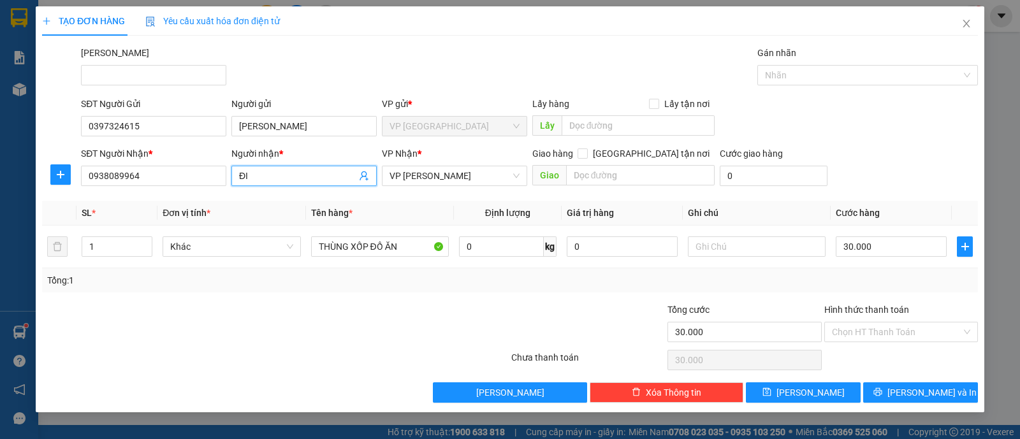
type input "Đ"
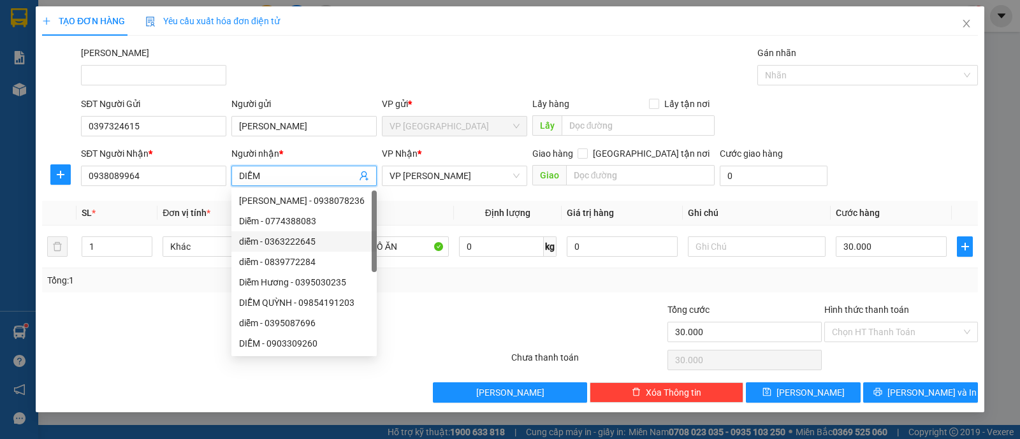
type input "DIỄM"
click at [204, 314] on div at bounding box center [197, 325] width 313 height 45
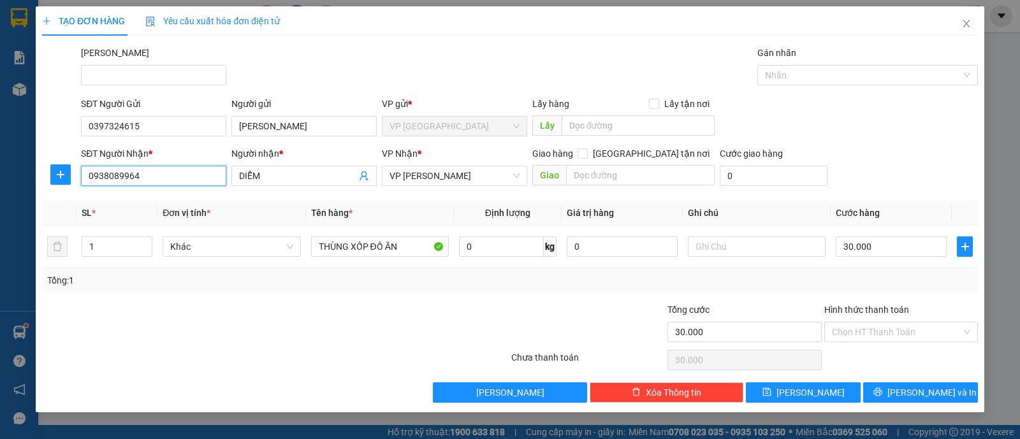
drag, startPoint x: 168, startPoint y: 167, endPoint x: 161, endPoint y: 170, distance: 6.9
click at [161, 170] on input "0938089964" at bounding box center [153, 176] width 145 height 20
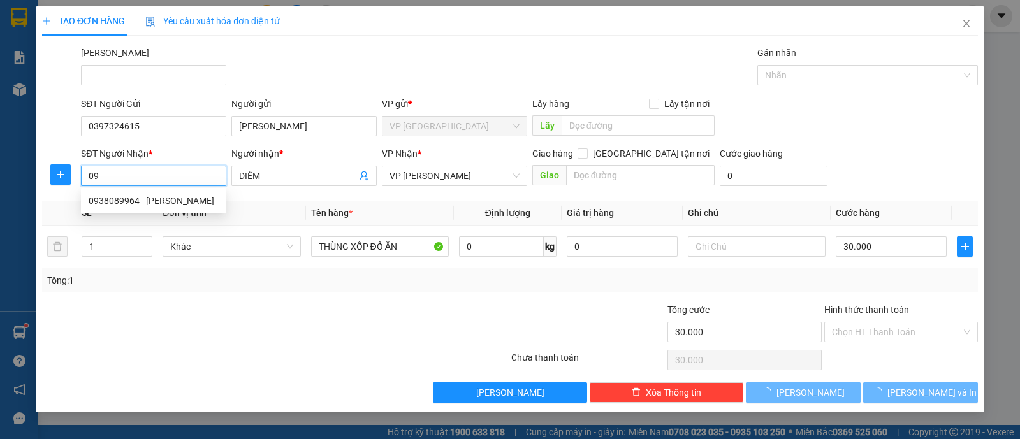
type input "0"
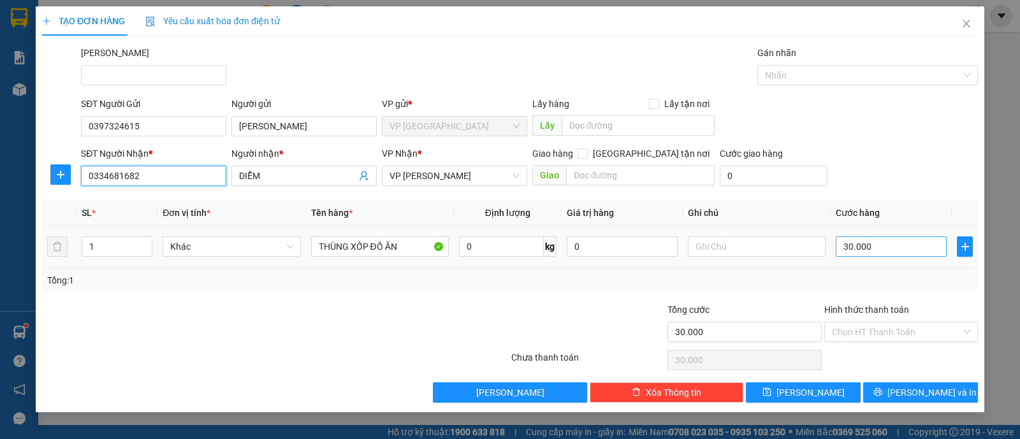
type input "0334681682"
click at [889, 250] on input "30.000" at bounding box center [891, 247] width 111 height 20
type input "0"
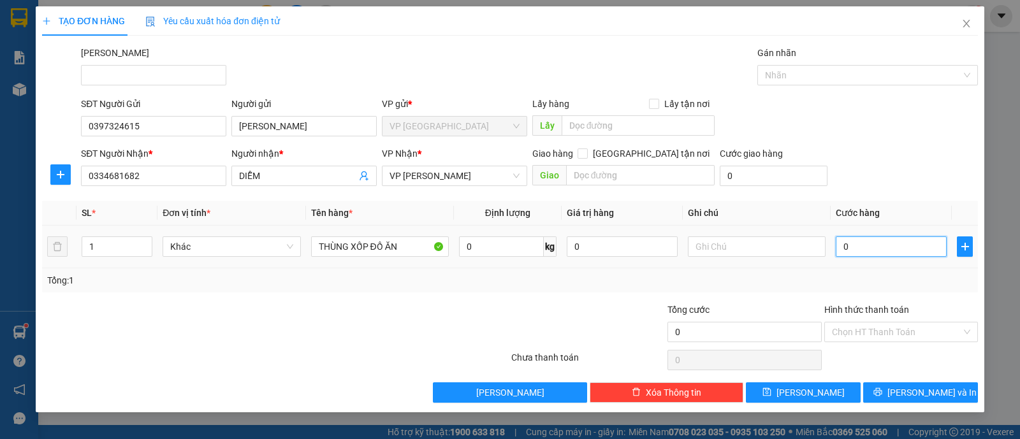
type input "5"
type input "005"
type input "50"
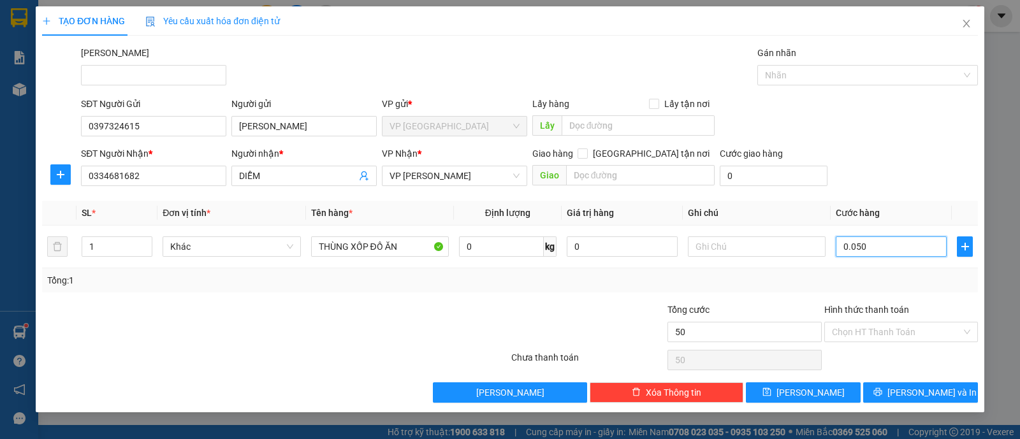
type input "0.050"
type input "50.000"
click at [801, 293] on div "Transit Pickup Surcharge Ids Transit Deliver Surcharge Ids Transit Deliver Surc…" at bounding box center [510, 224] width 936 height 357
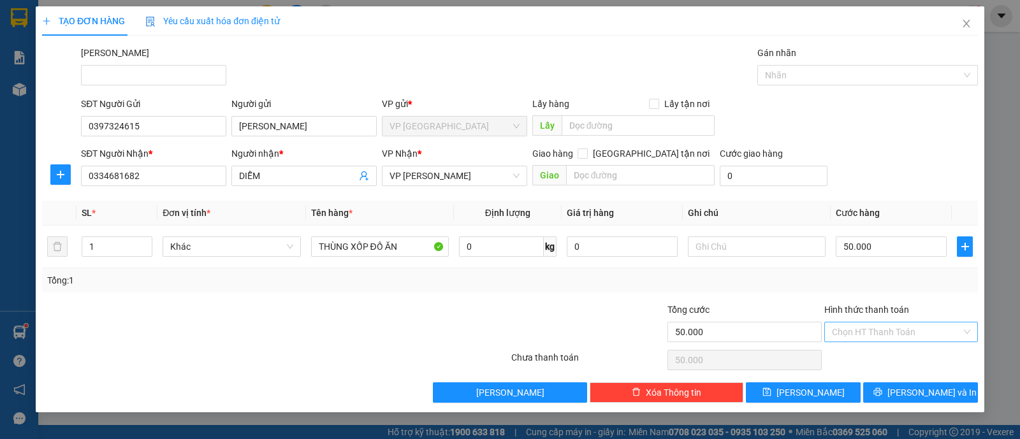
click at [880, 332] on input "Hình thức thanh toán" at bounding box center [896, 332] width 129 height 19
click at [874, 360] on div "Tại văn phòng" at bounding box center [901, 357] width 138 height 14
type input "0"
click at [756, 271] on div "Tổng: 1" at bounding box center [510, 280] width 936 height 24
drag, startPoint x: 920, startPoint y: 389, endPoint x: 902, endPoint y: 369, distance: 27.5
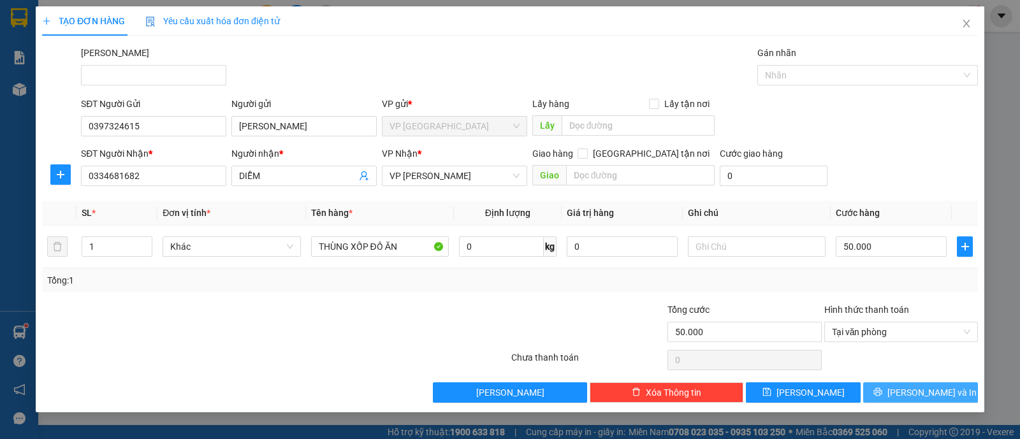
click at [902, 369] on div "Transit Pickup Surcharge Ids Transit Deliver Surcharge Ids Transit Deliver Surc…" at bounding box center [510, 224] width 936 height 357
click at [882, 396] on icon "printer" at bounding box center [878, 392] width 9 height 9
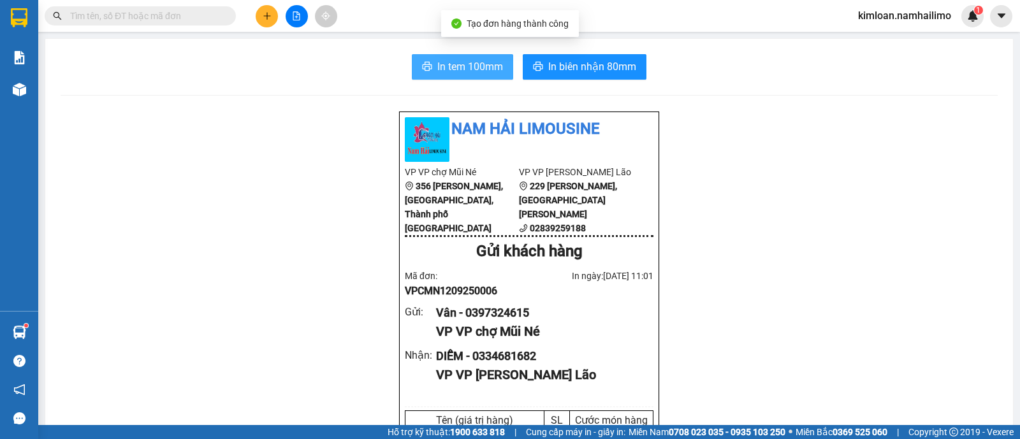
click at [494, 77] on button "In tem 100mm" at bounding box center [462, 67] width 101 height 26
